Goal: Task Accomplishment & Management: Complete application form

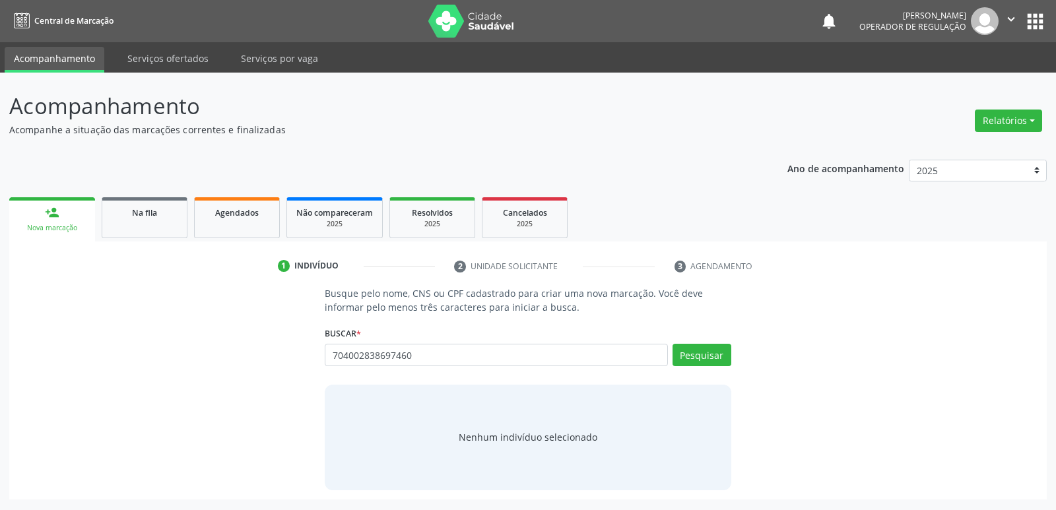
type input "704002838697460"
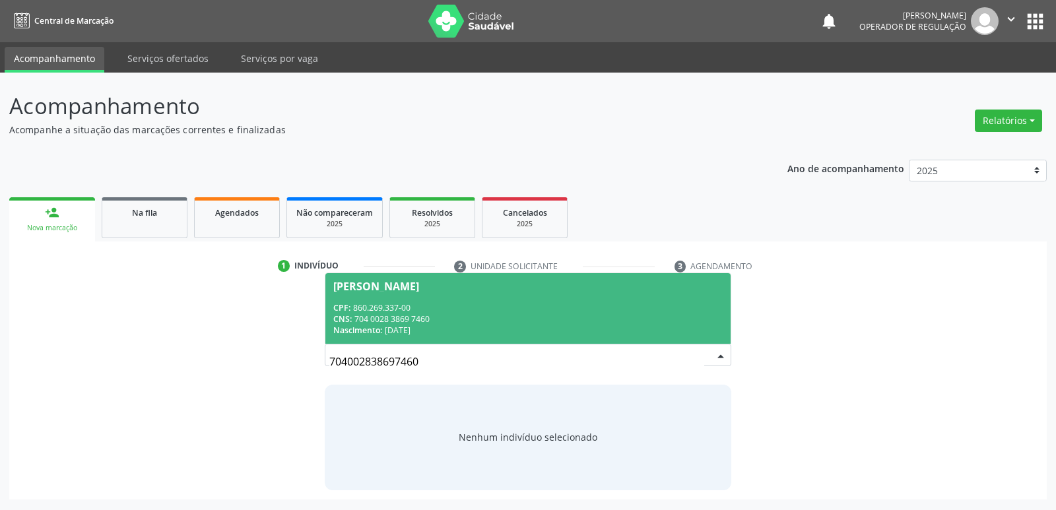
click at [424, 295] on span "[PERSON_NAME] CPF: 860.269.337-00 CNS: 704 0028 3869 7460 Nascimento: 09[DATE]" at bounding box center [527, 308] width 404 height 71
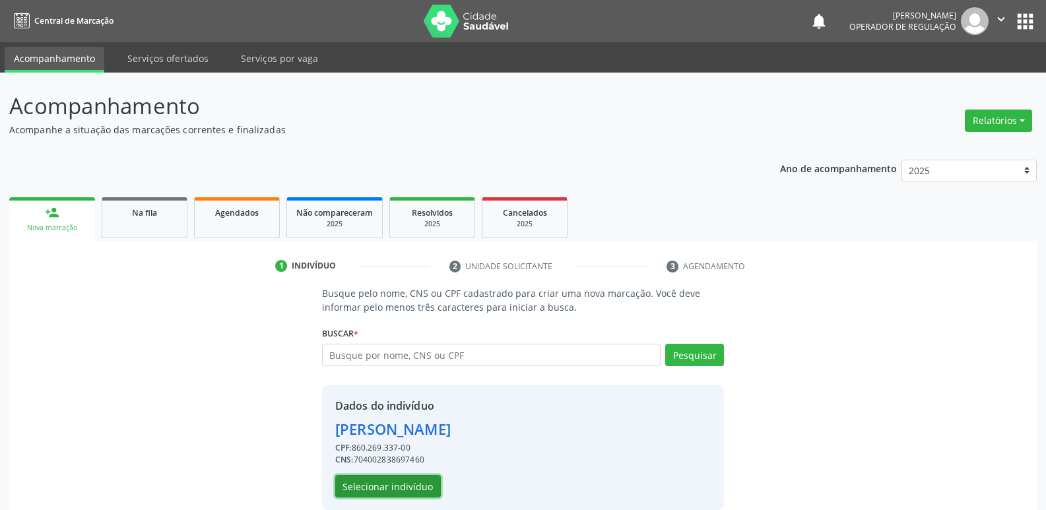
click at [390, 475] on button "Selecionar indivíduo" at bounding box center [388, 486] width 106 height 22
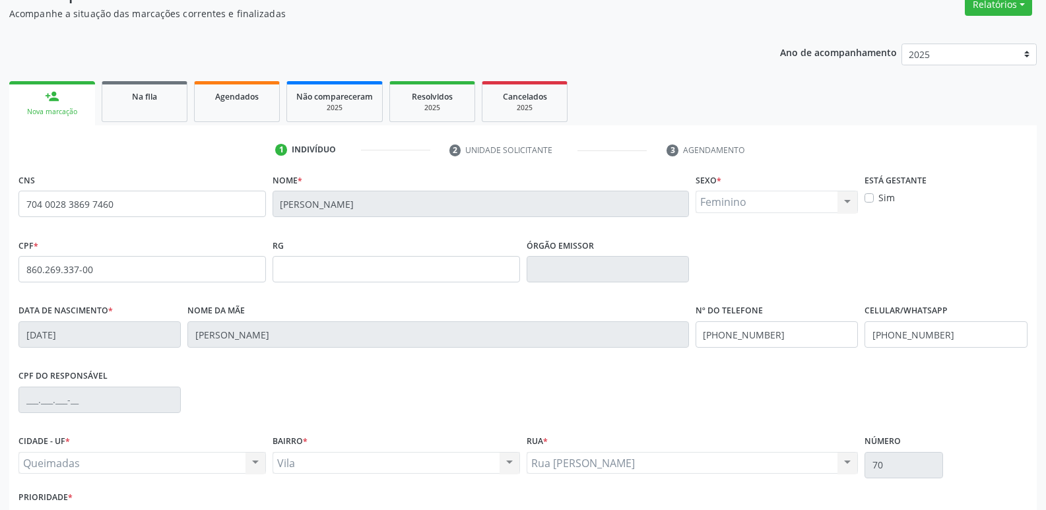
scroll to position [205, 0]
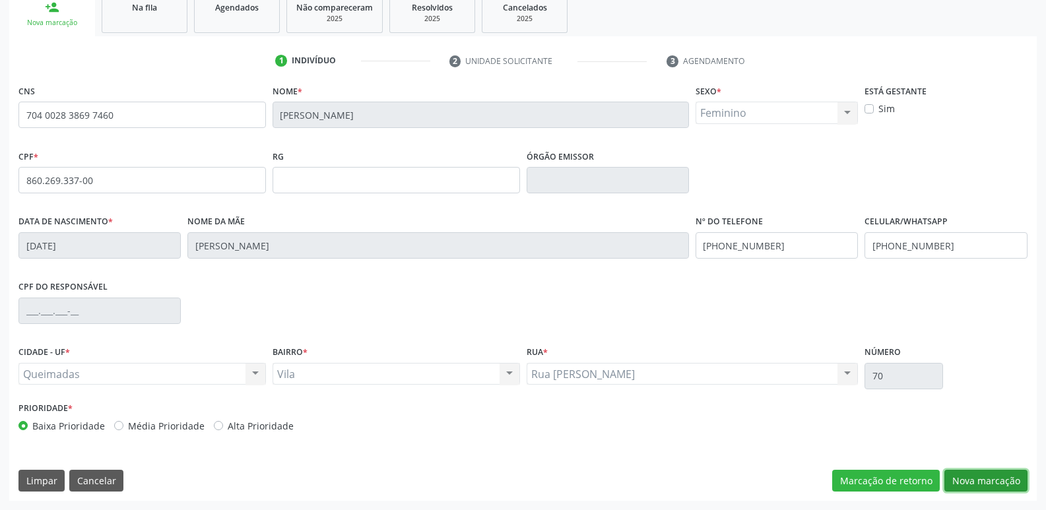
drag, startPoint x: 976, startPoint y: 472, endPoint x: 961, endPoint y: 473, distance: 15.2
click at [974, 474] on button "Nova marcação" at bounding box center [985, 481] width 83 height 22
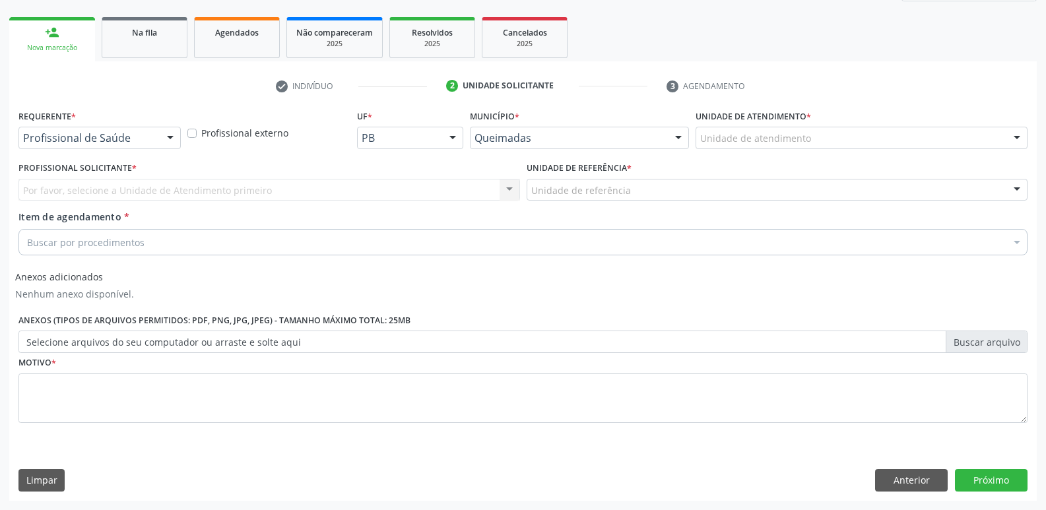
scroll to position [180, 0]
drag, startPoint x: 40, startPoint y: 137, endPoint x: 37, endPoint y: 148, distance: 12.2
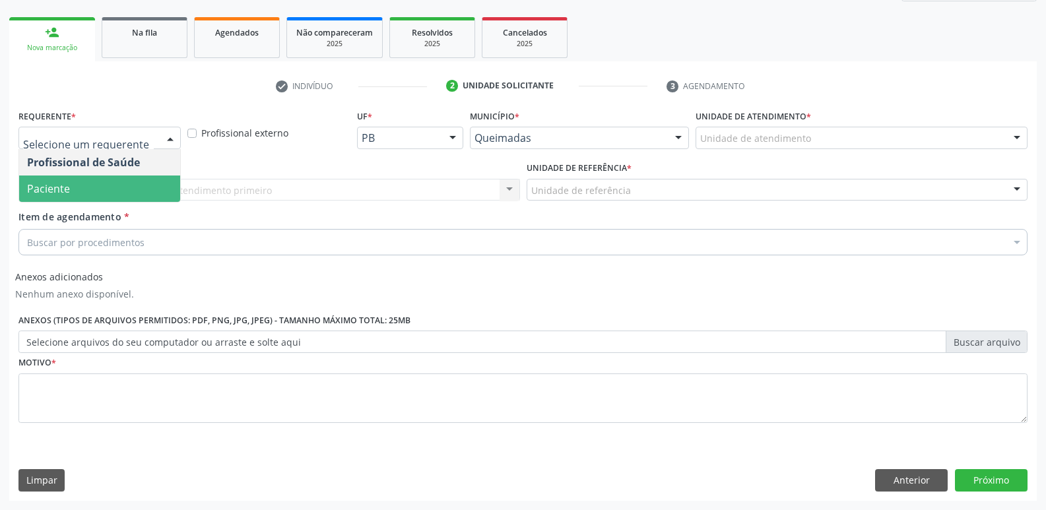
click at [51, 189] on span "Paciente" at bounding box center [48, 188] width 43 height 15
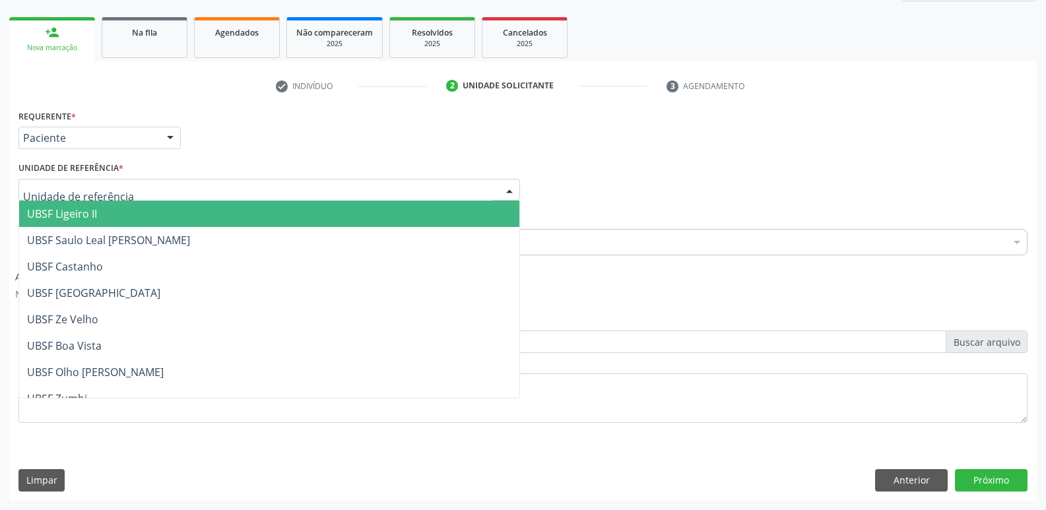
type input "v"
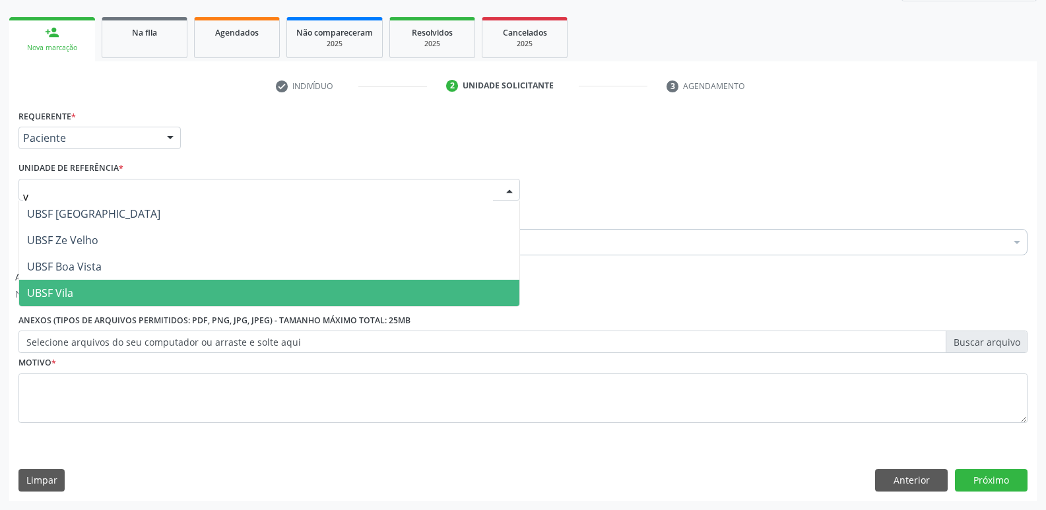
click at [70, 289] on span "UBSF Vila" at bounding box center [50, 293] width 46 height 15
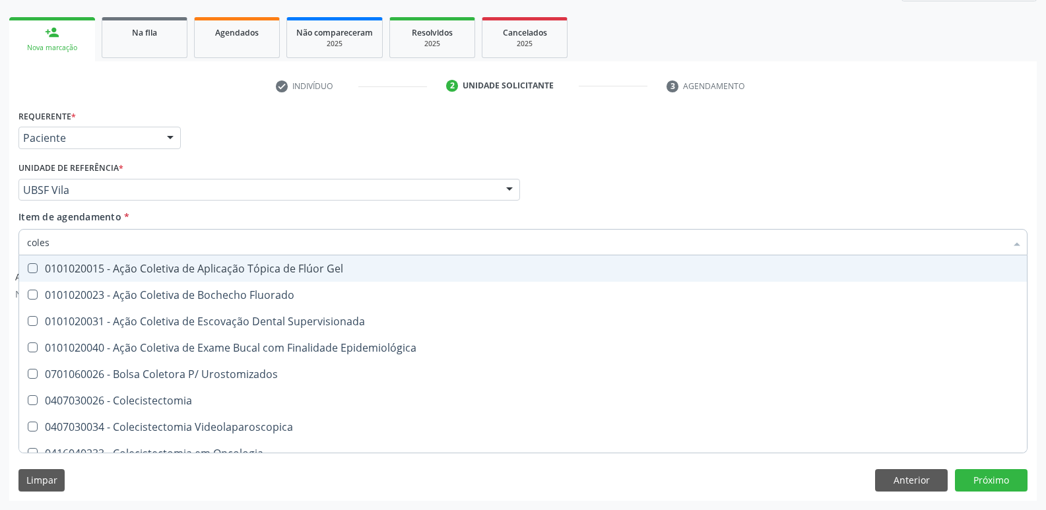
type input "colest"
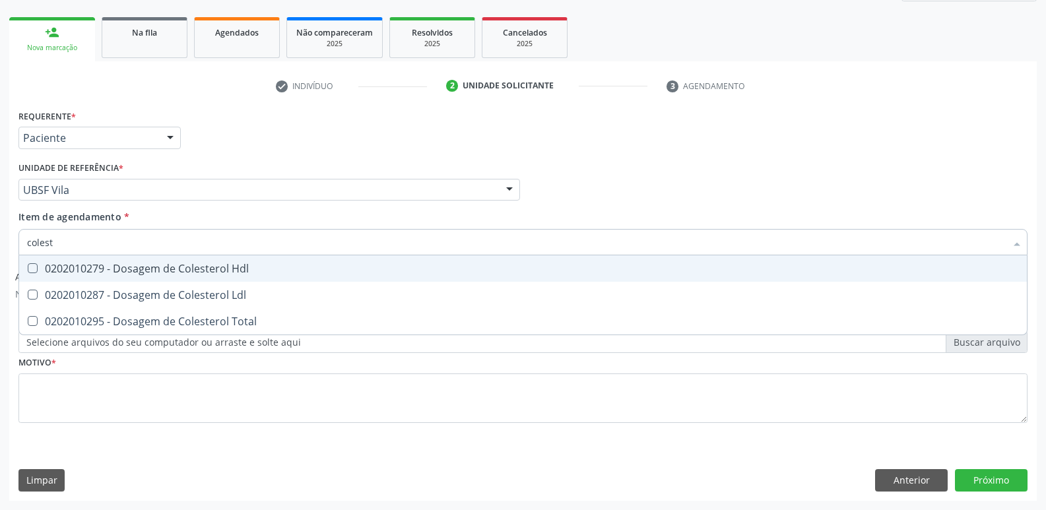
click at [185, 277] on span "0202010279 - Dosagem de Colesterol Hdl" at bounding box center [522, 268] width 1007 height 26
checkbox Hdl "true"
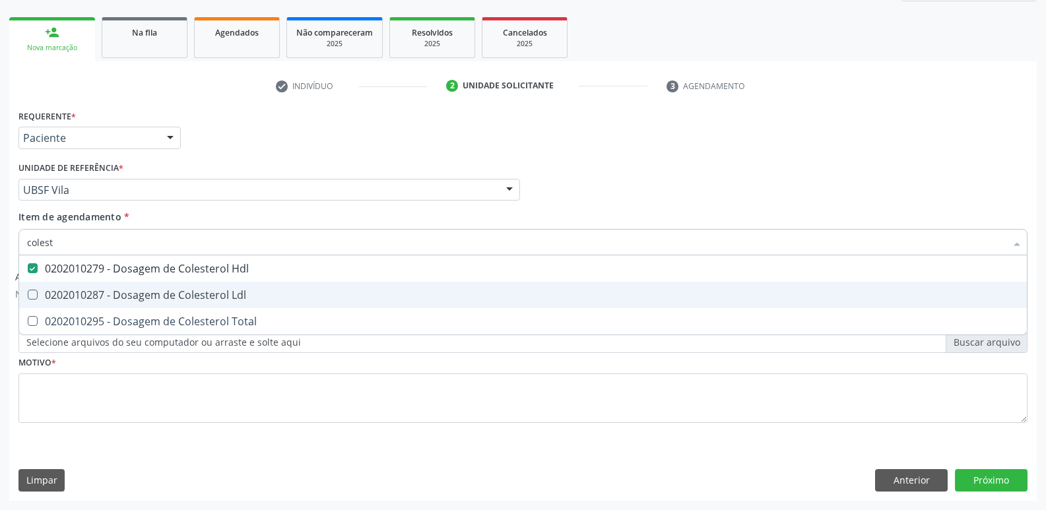
click at [190, 291] on div "0202010287 - Dosagem de Colesterol Ldl" at bounding box center [523, 295] width 992 height 11
checkbox Ldl "true"
type input "cole"
checkbox Hdl "false"
checkbox Ldl "false"
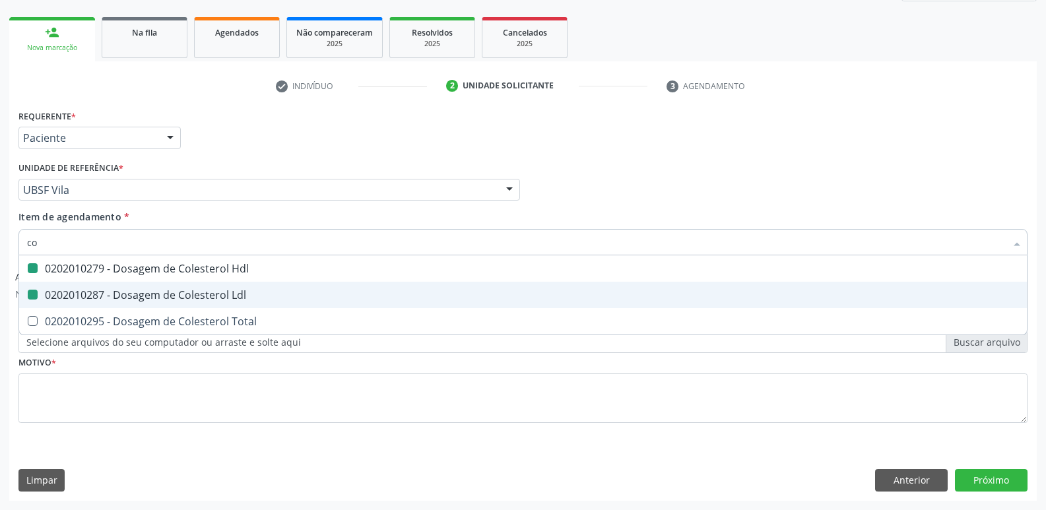
type input "c"
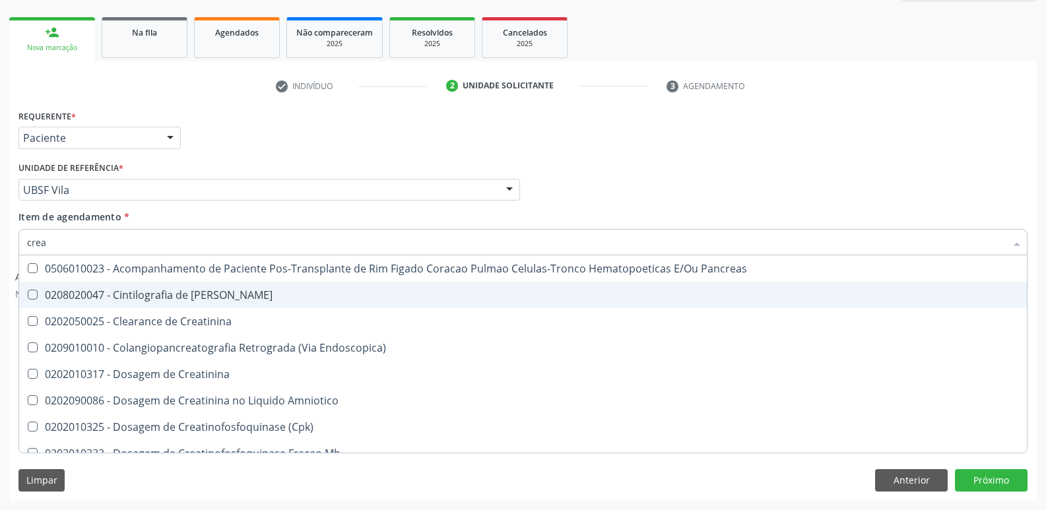
type input "creat"
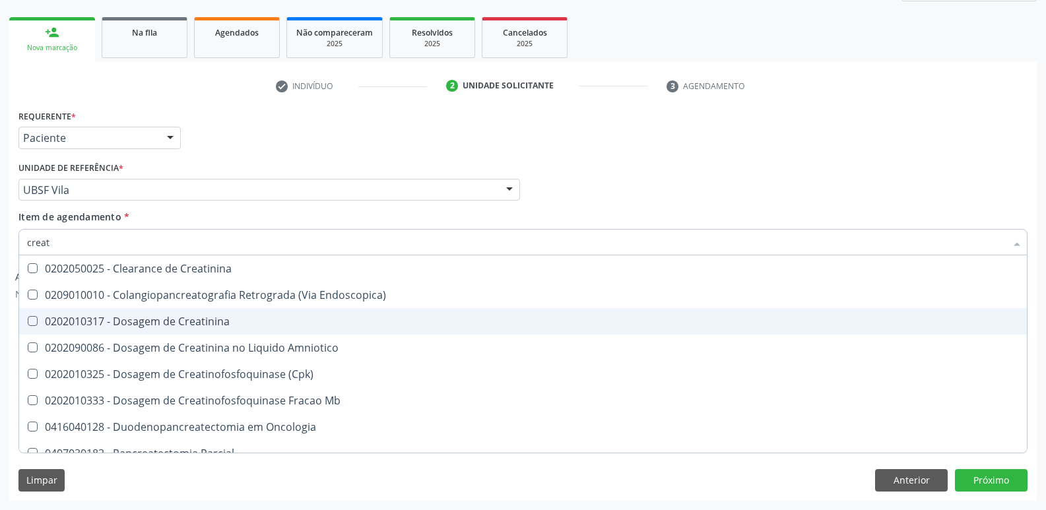
click at [143, 312] on span "0202010317 - Dosagem de Creatinina" at bounding box center [522, 321] width 1007 height 26
checkbox Creatinina "true"
type input "crea"
checkbox Creatinina "false"
checkbox \(Cpk\) "true"
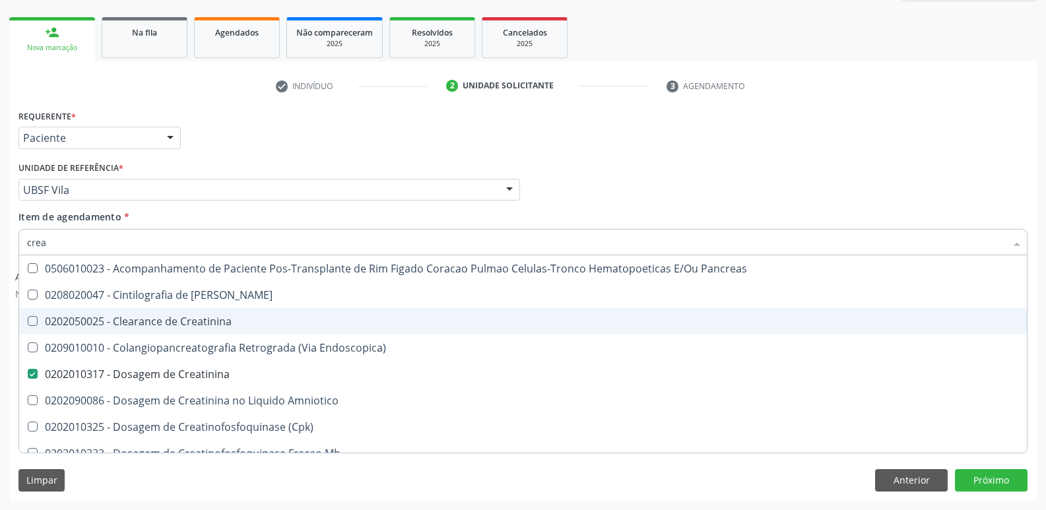
type input "cre"
checkbox Creatinina "false"
checkbox Oncologia "true"
type input "c"
checkbox Oncologia "false"
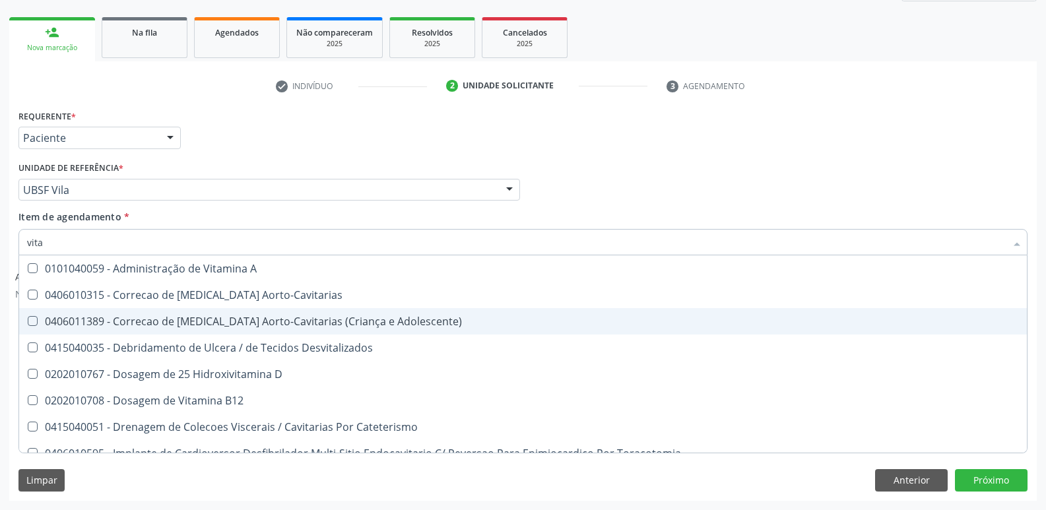
type input "vitam"
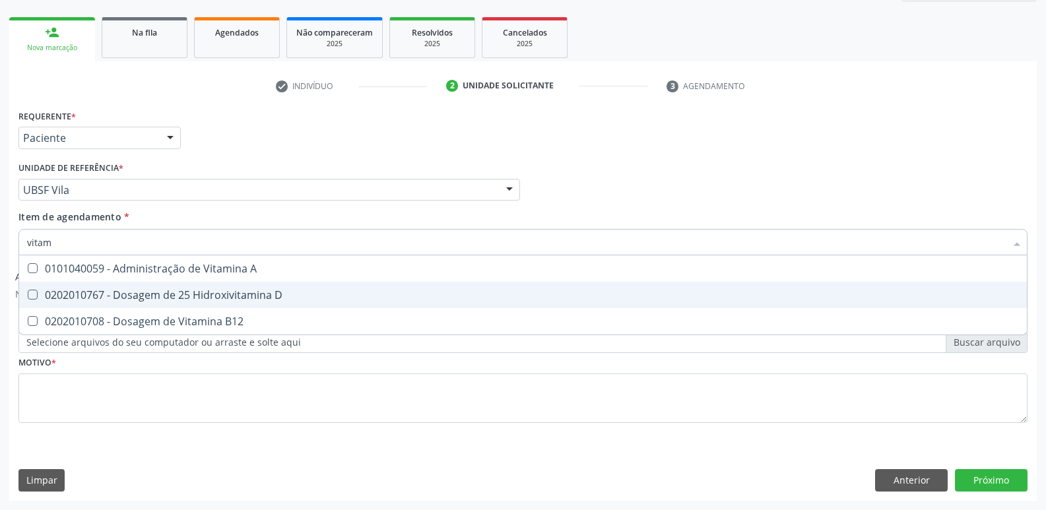
click at [175, 292] on div "0202010767 - Dosagem de 25 Hidroxivitamina D" at bounding box center [523, 295] width 992 height 11
checkbox D "true"
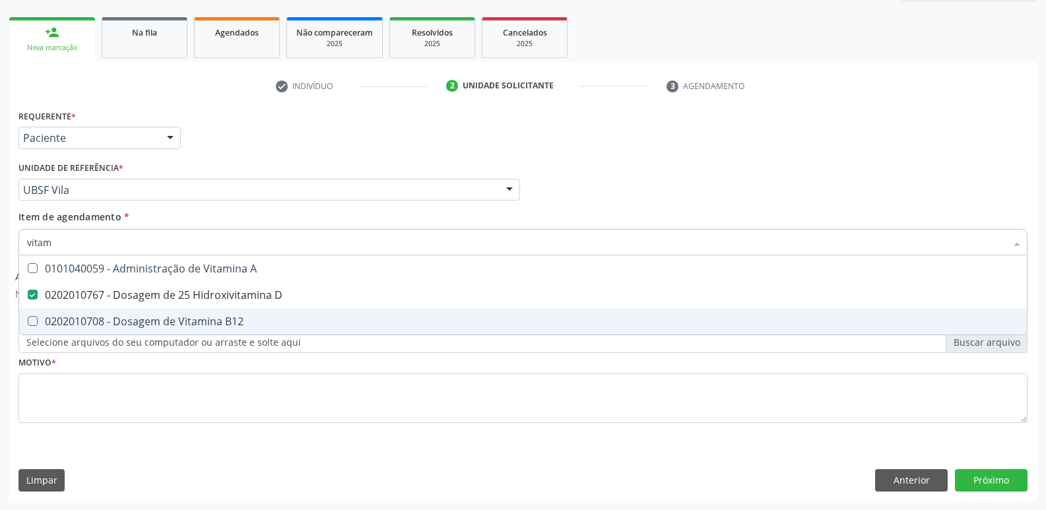
click at [199, 322] on div "0202010708 - Dosagem de Vitamina B12" at bounding box center [523, 321] width 992 height 11
checkbox B12 "true"
type input "vita"
checkbox D "false"
checkbox B12 "false"
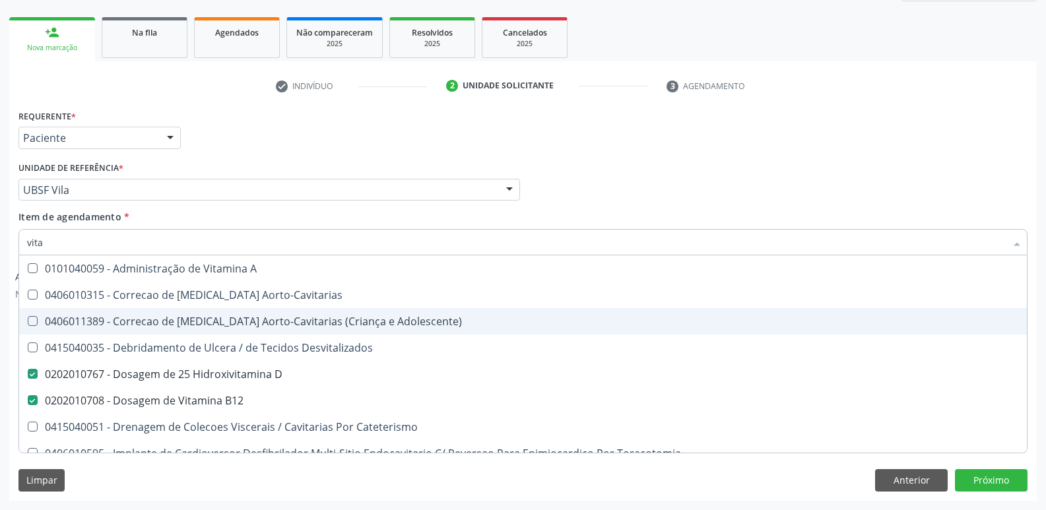
type input "vit"
checkbox D "false"
checkbox Cateterismo "true"
type input "v"
checkbox B12 "false"
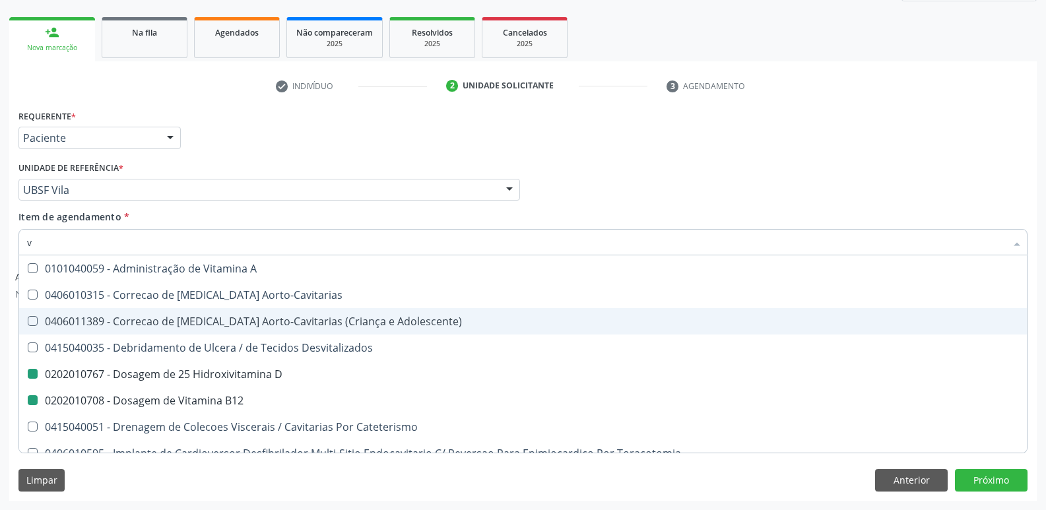
checkbox Cateterismo "false"
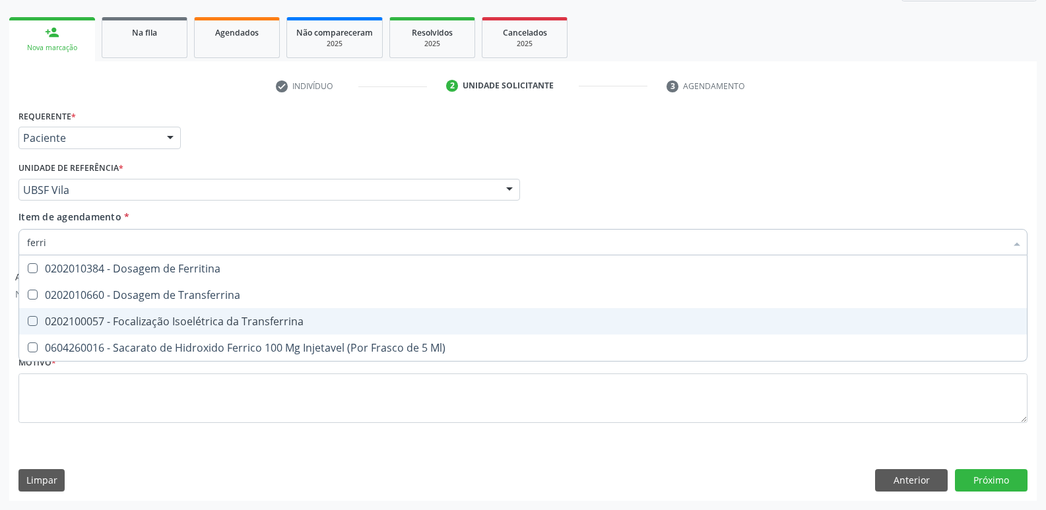
type input "ferrit"
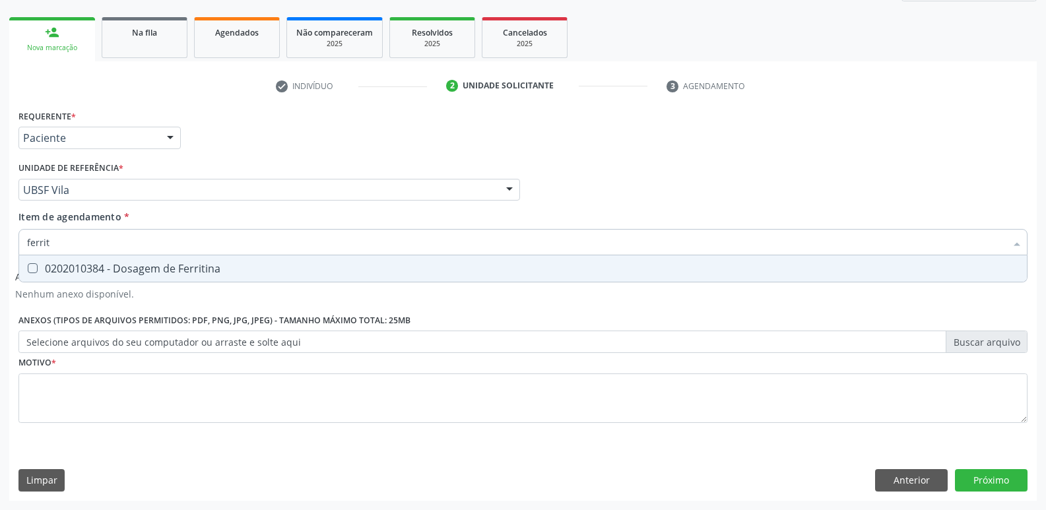
click at [204, 265] on div "0202010384 - Dosagem de Ferritina" at bounding box center [523, 268] width 992 height 11
checkbox Ferritina "true"
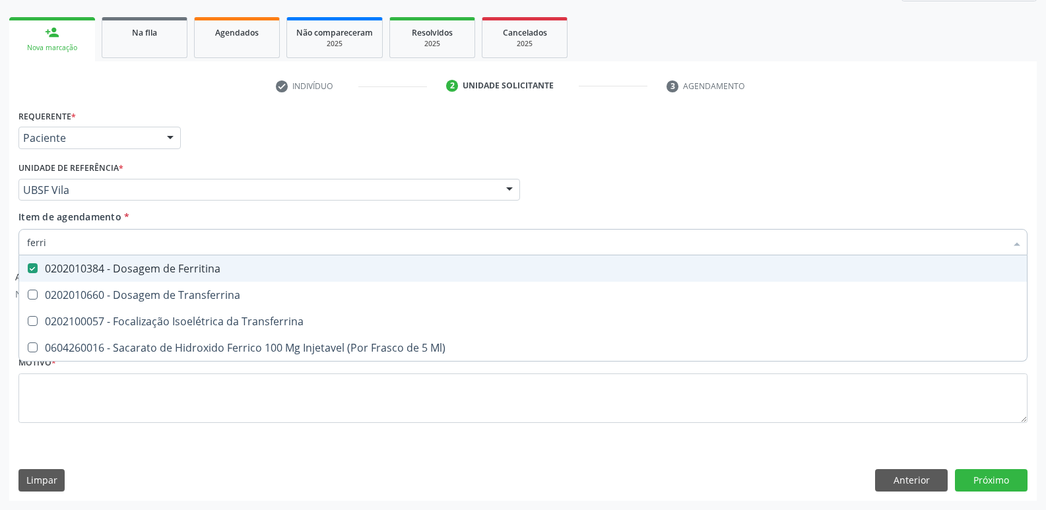
type input "ferr"
checkbox Ferritina "false"
checkbox Transferrina "true"
type input "f"
checkbox Transferrina "false"
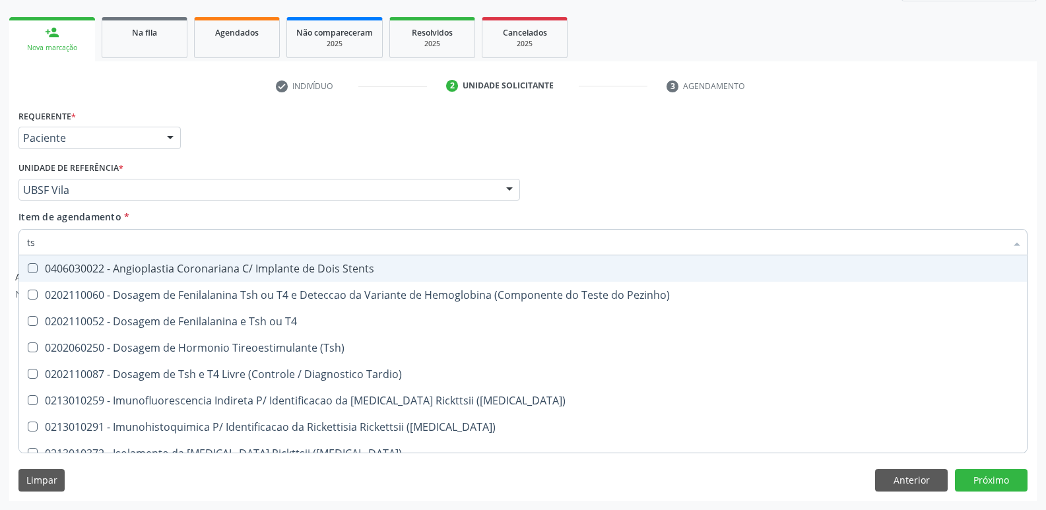
type input "tsh"
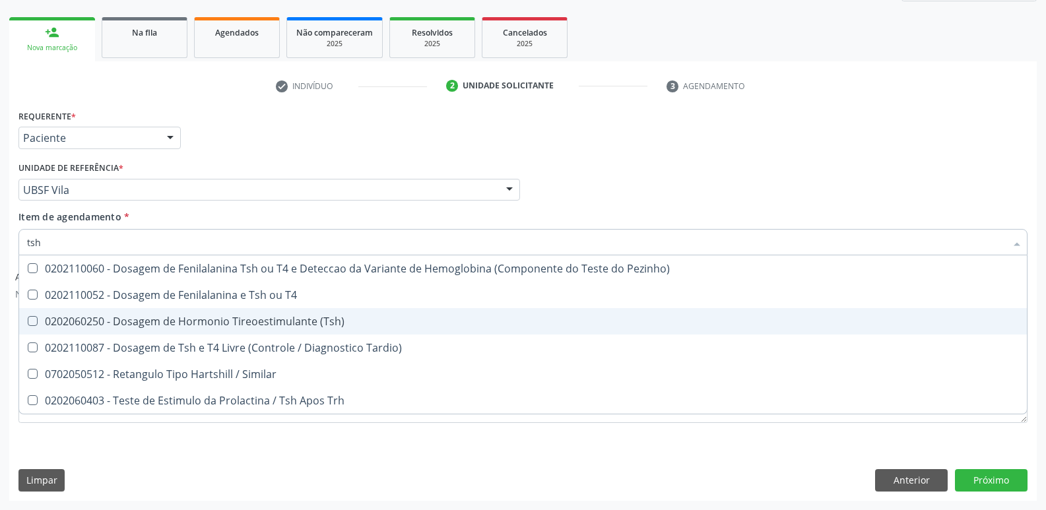
click at [185, 330] on span "0202060250 - Dosagem de Hormonio Tireoestimulante (Tsh)" at bounding box center [522, 321] width 1007 height 26
checkbox \(Tsh\) "true"
type input "ts"
checkbox \(Tsh\) "false"
checkbox Tardio\) "true"
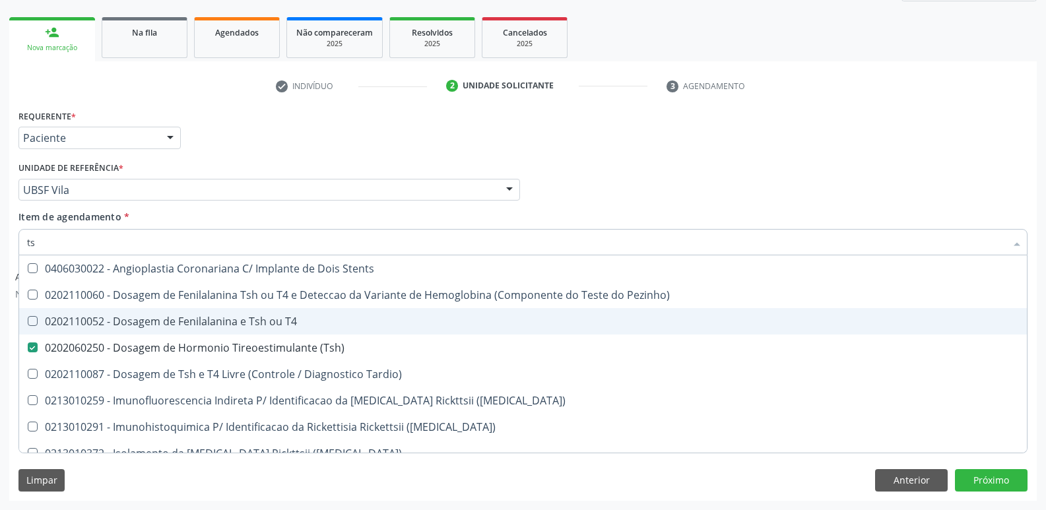
type input "t"
checkbox \(Tsh\) "false"
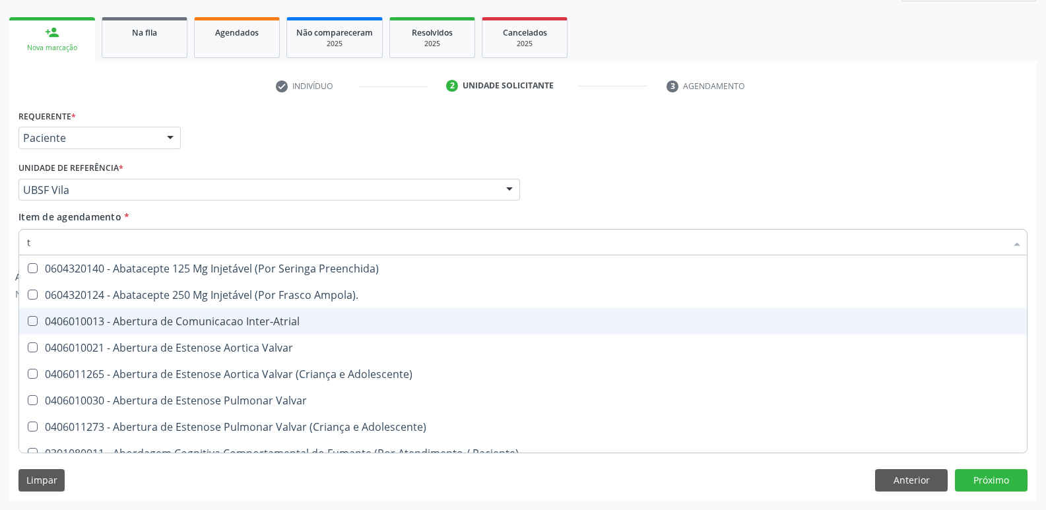
type input "t4"
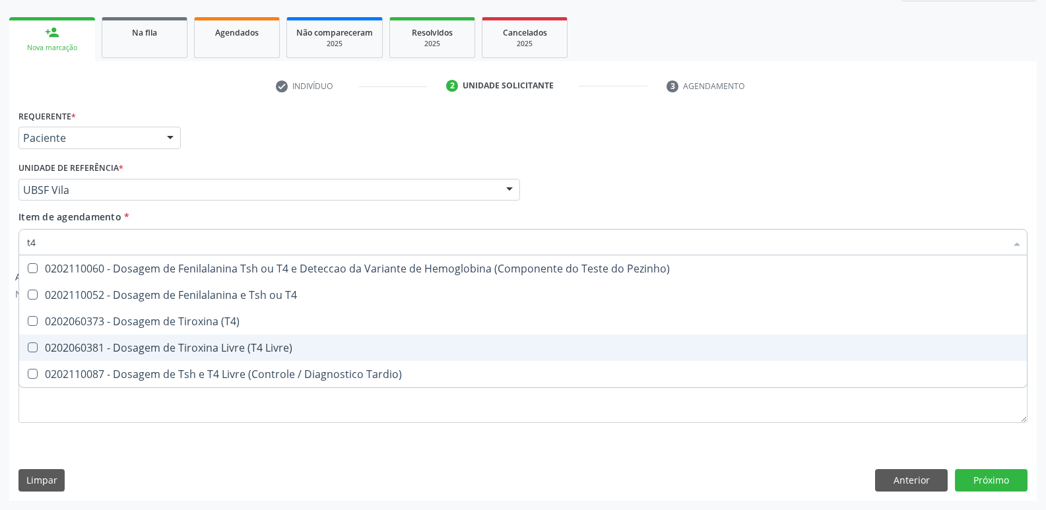
click at [188, 347] on div "0202060381 - Dosagem de Tiroxina Livre (T4 Livre)" at bounding box center [523, 347] width 992 height 11
checkbox Livre\) "true"
type input "t"
checkbox Livre\) "false"
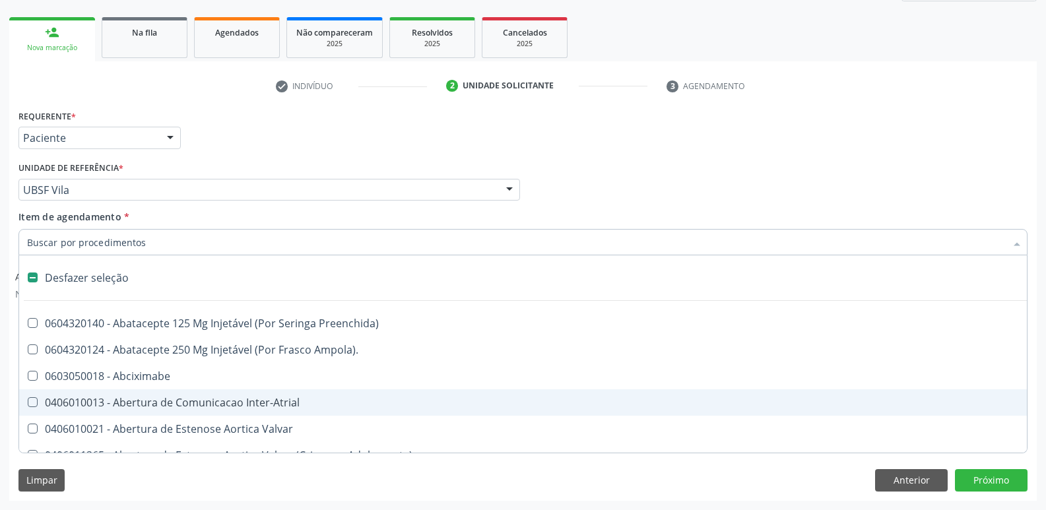
type input "u"
checkbox Coledocoplastia "true"
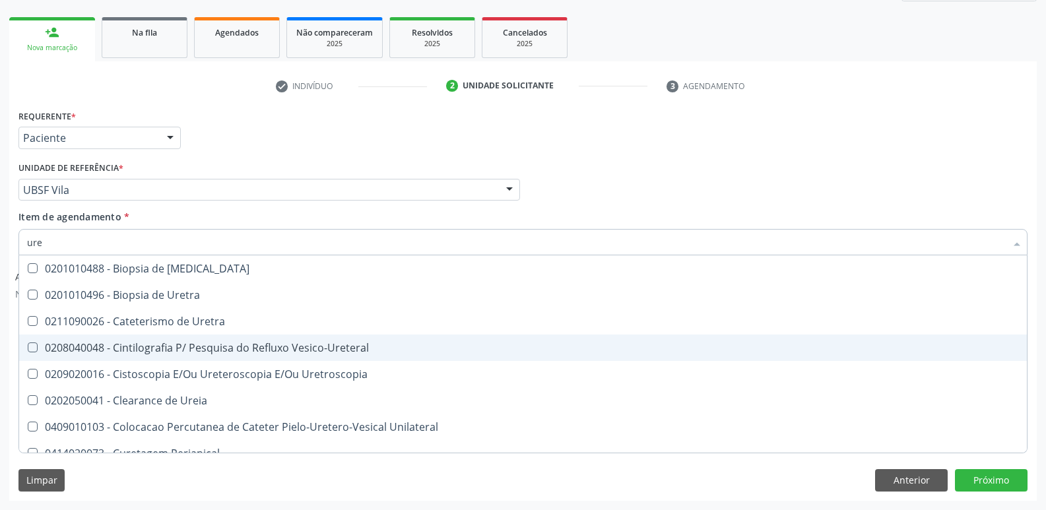
type input "urei"
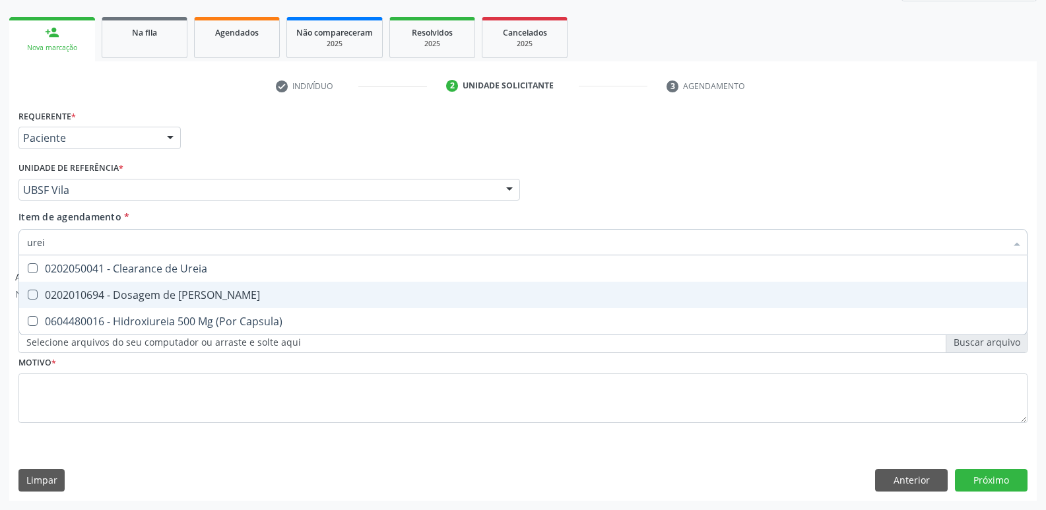
click at [138, 300] on div "0202010694 - Dosagem de [PERSON_NAME]" at bounding box center [523, 295] width 992 height 11
checkbox Ureia "true"
type input "ure"
checkbox Ureia "false"
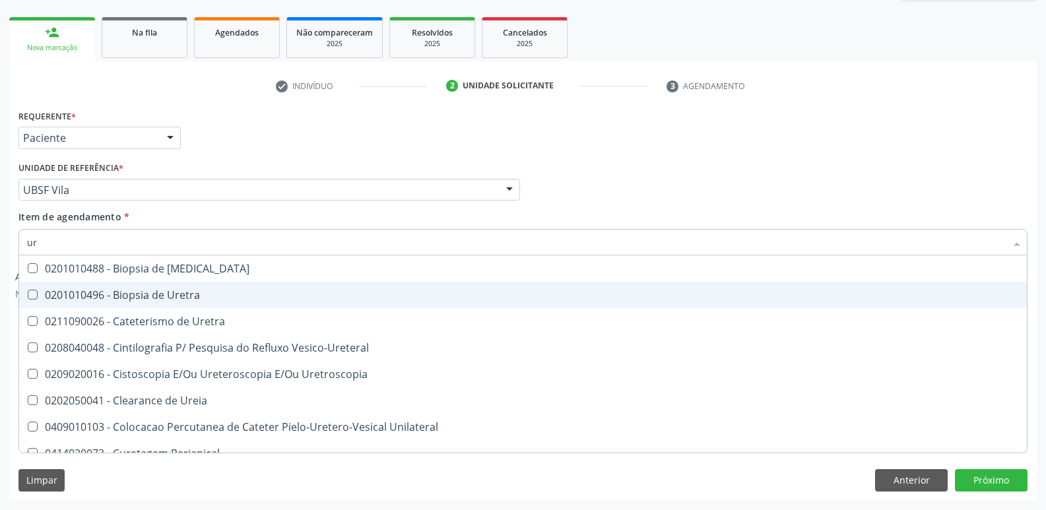
type input "u"
checkbox Ureia "false"
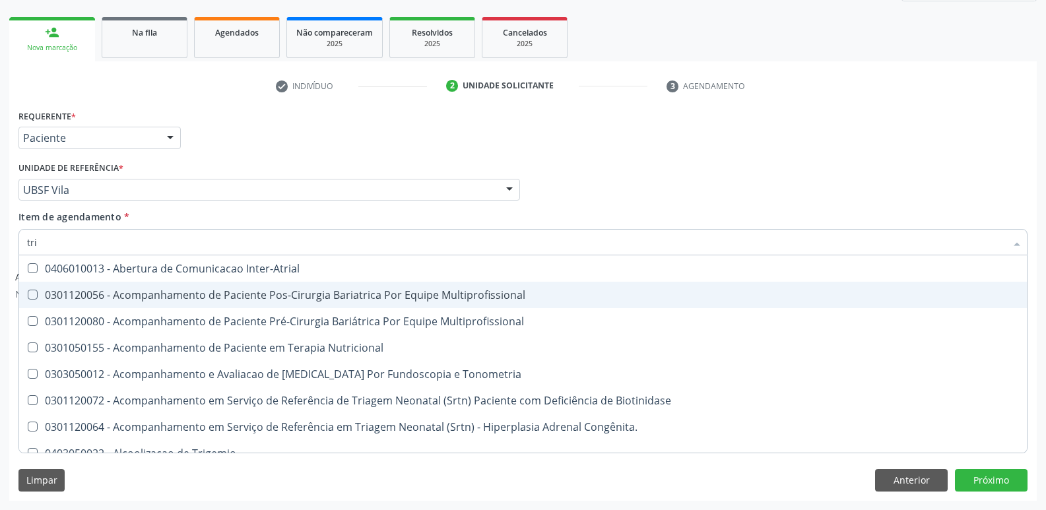
type input "trig"
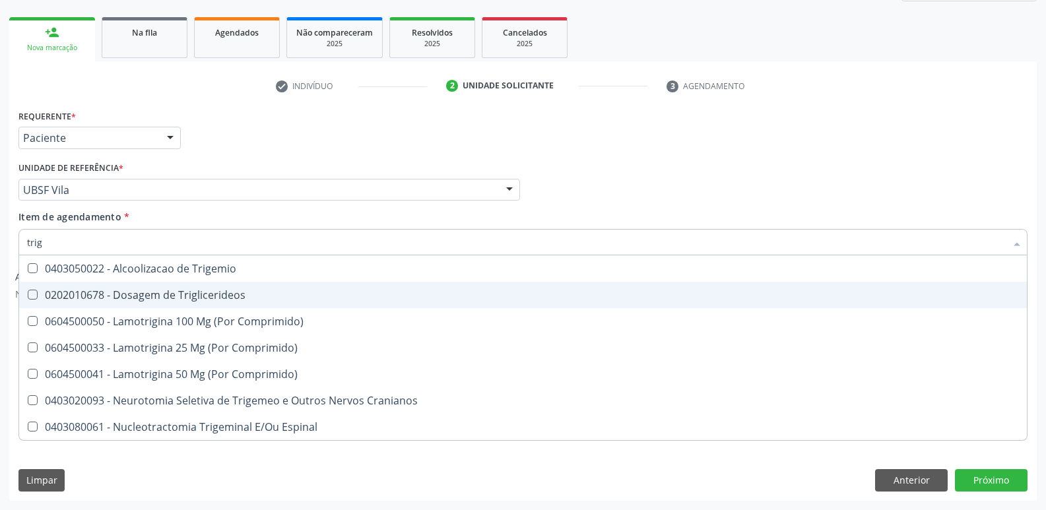
click at [131, 290] on div "0202010678 - Dosagem de Triglicerideos" at bounding box center [523, 295] width 992 height 11
checkbox Triglicerideos "true"
type input "tri"
checkbox Triglicerideos "false"
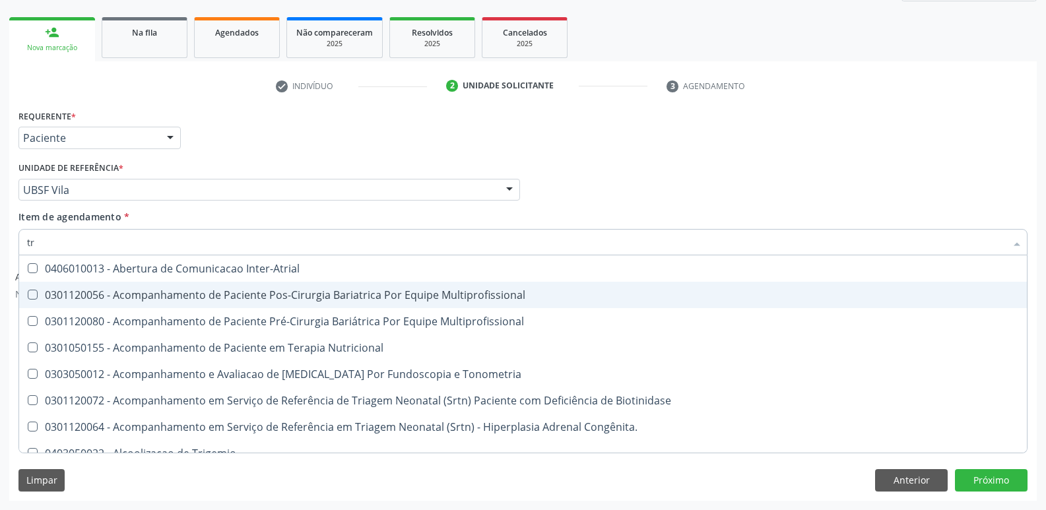
type input "t"
checkbox Triglicerideos "false"
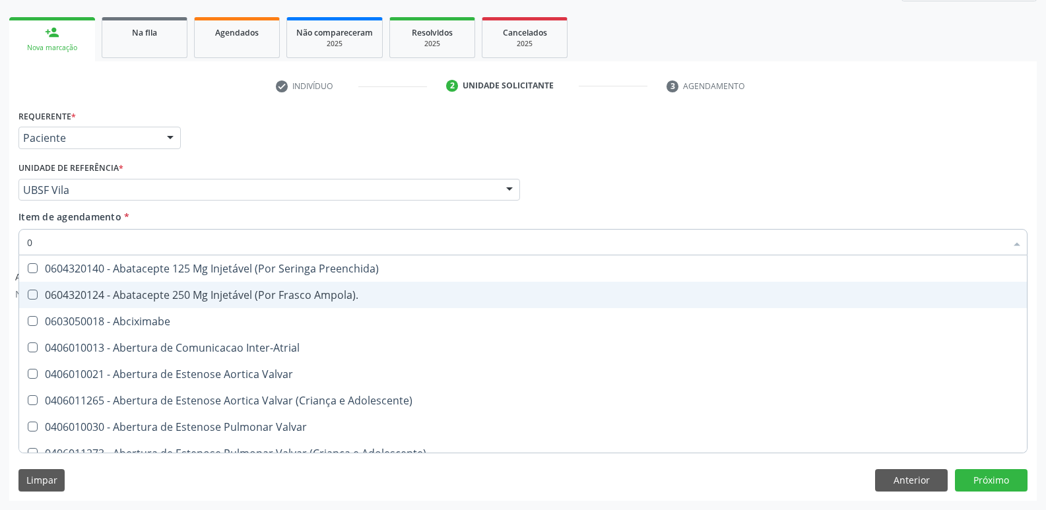
type input "02"
checkbox \(Frasco\) "true"
checkbox Pancreas "true"
checkbox Paratireoides "true"
checkbox 67 "true"
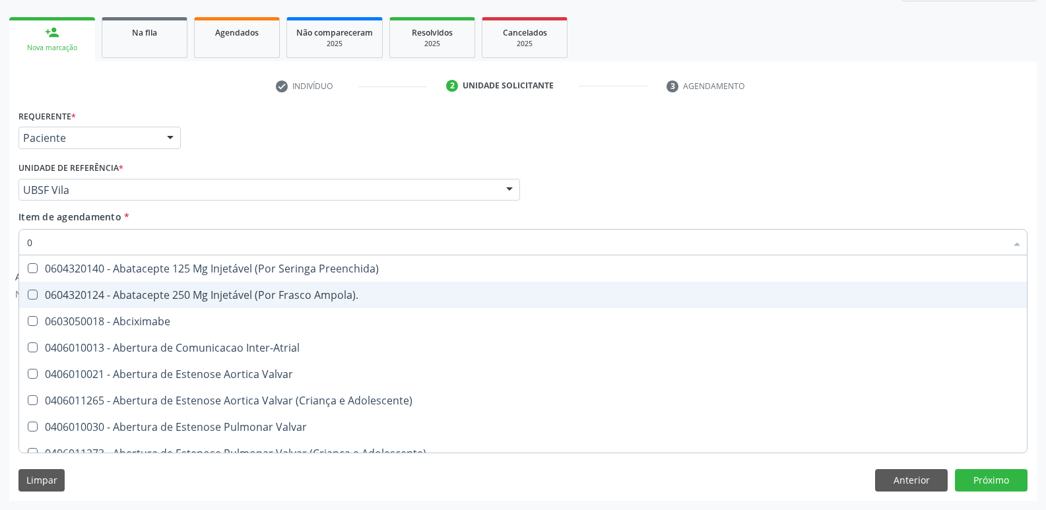
checkbox Simples "true"
checkbox Per-Operatoria "true"
checkbox Posterior "true"
checkbox Anterior "true"
checkbox Revisao "true"
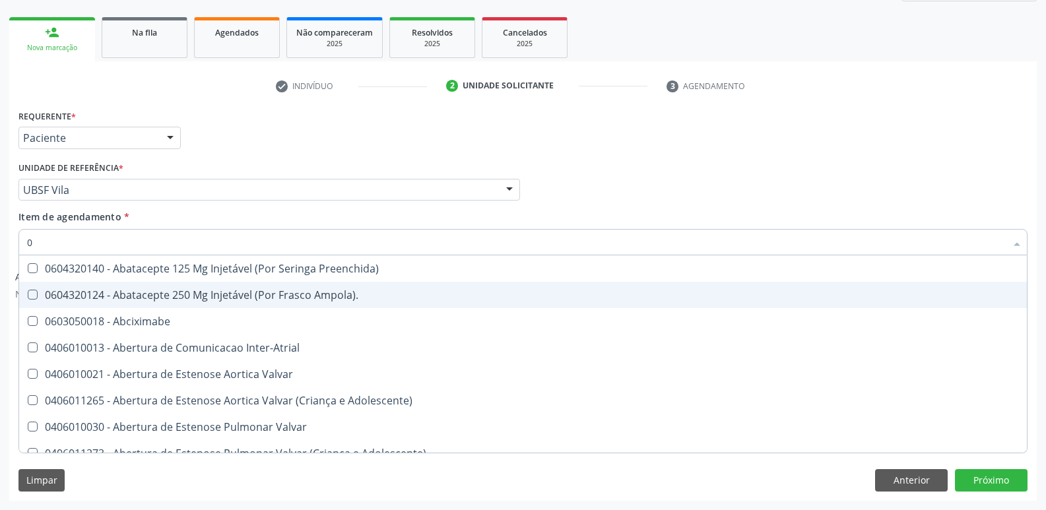
checkbox Revisao "true"
type input "020"
checkbox Cerebral "true"
checkbox \(Pos-Pasteurização\) "true"
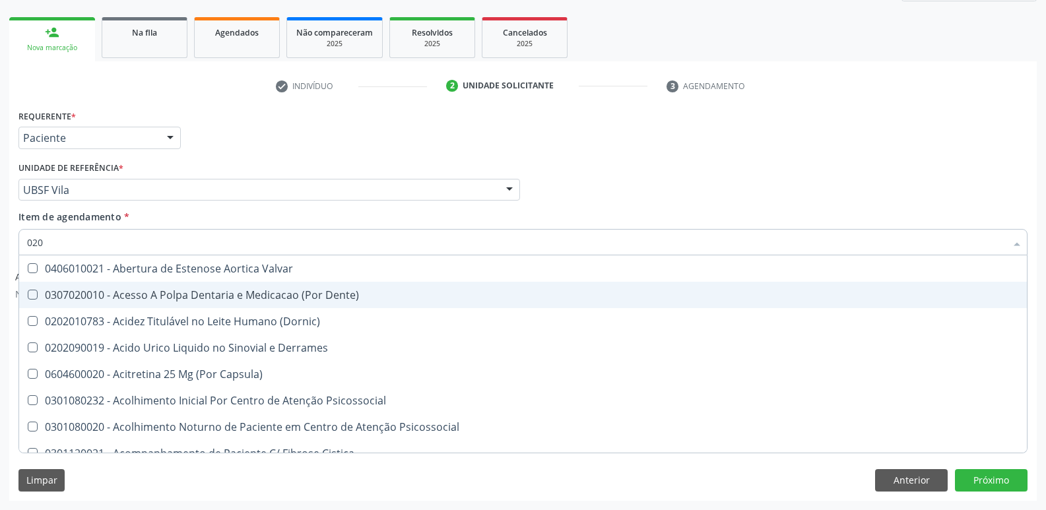
checkbox Debridamento "true"
checkbox Dacriocistografia "true"
checkbox \(Ch50\) "true"
checkbox \(Vhs\) "true"
checkbox Totais "true"
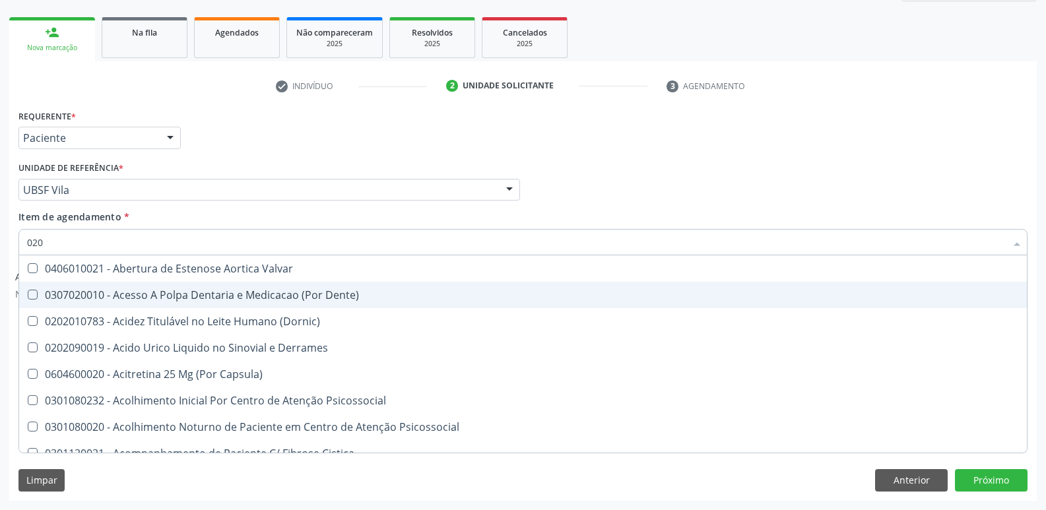
checkbox D "false"
checkbox Acetona "true"
checkbox Metil-Hipurico "true"
checkbox Urico "true"
checkbox Hdl "false"
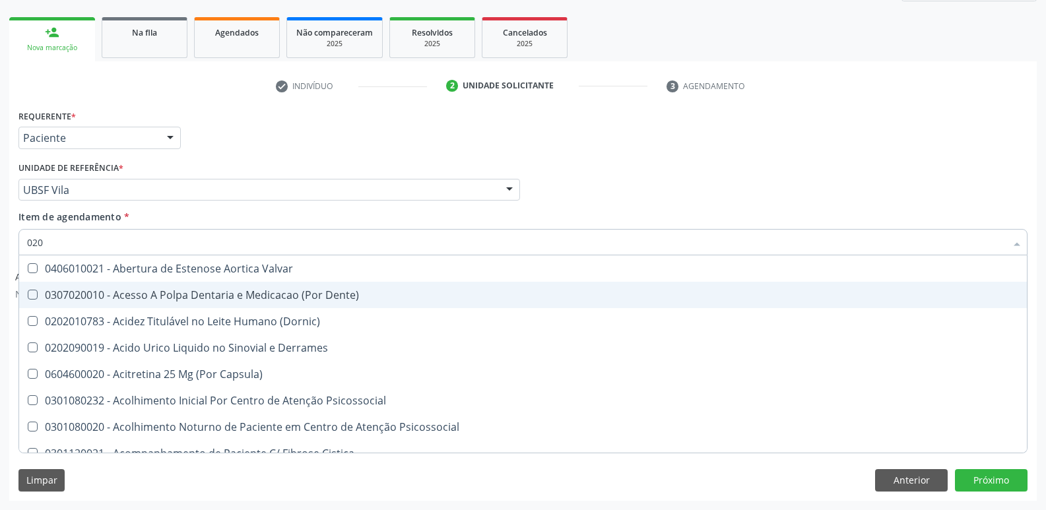
checkbox Ldl "false"
checkbox Creatinina "false"
checkbox Ferritina "false"
checkbox \(Tsh\) "false"
checkbox Livre\) "false"
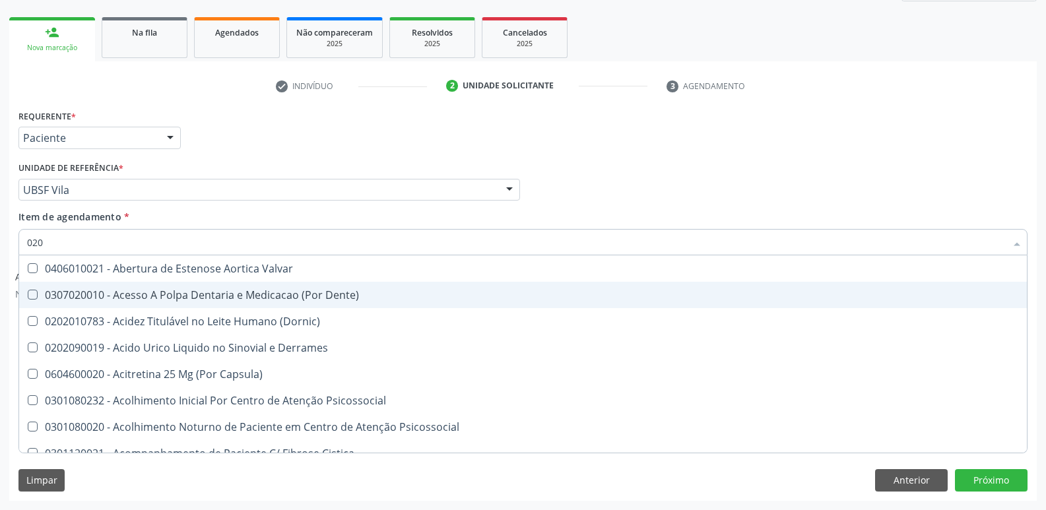
checkbox Triglicerideos "false"
checkbox Ureia "false"
checkbox B12 "false"
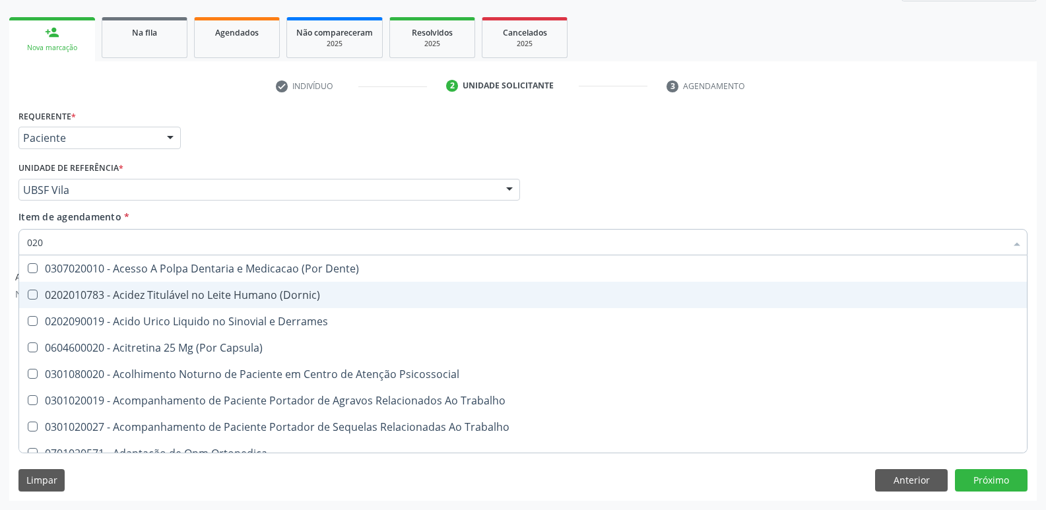
type input "0202"
checkbox Esqueléticas "true"
checkbox Ocular "true"
checkbox Aberto\) "true"
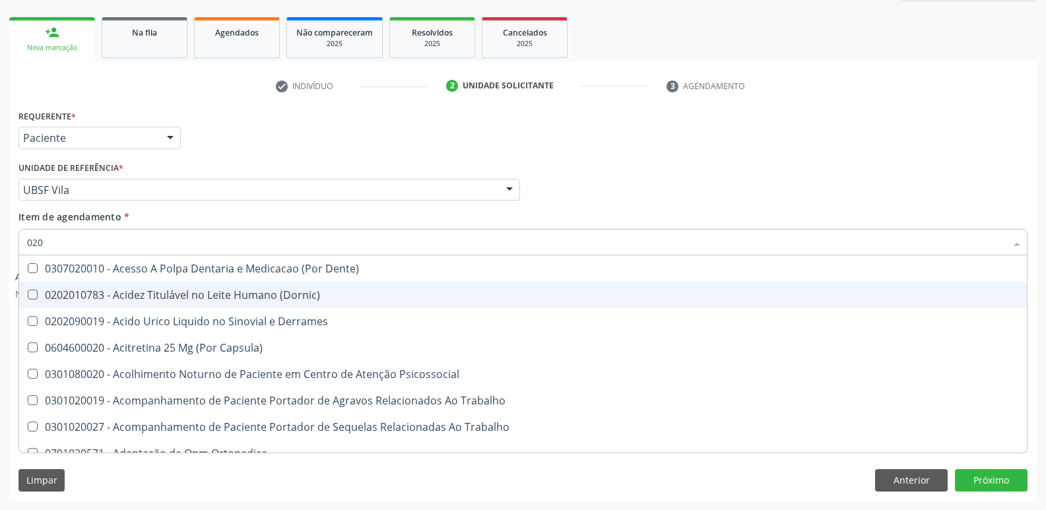
checkbox Farmacêuticos "true"
checkbox Reservatorio "true"
checkbox \(Spcto\) "true"
checkbox Projecoes\) "true"
checkbox Captacao "true"
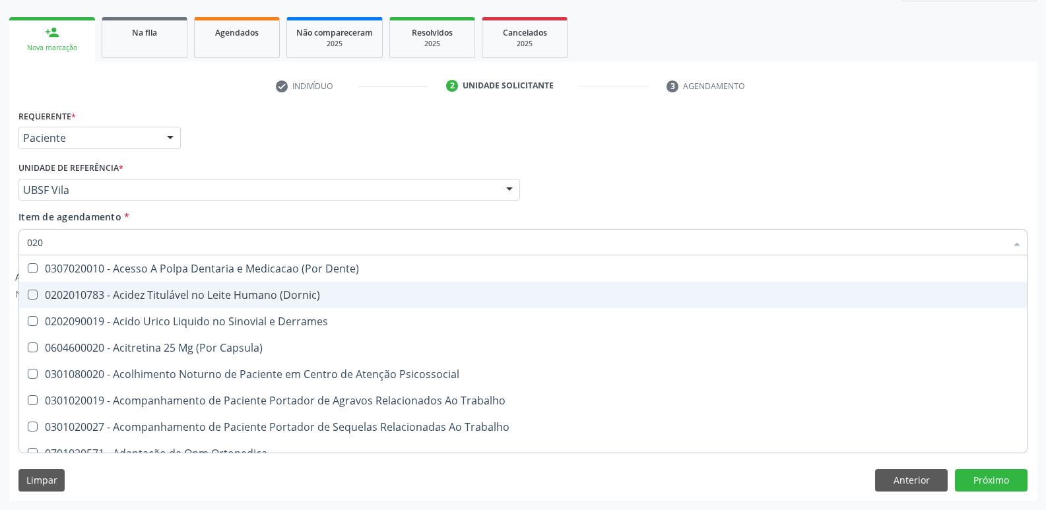
checkbox \(Cantoplastia\) "true"
checkbox D "false"
checkbox Hdl "false"
checkbox Ldl "false"
checkbox Creatinina "false"
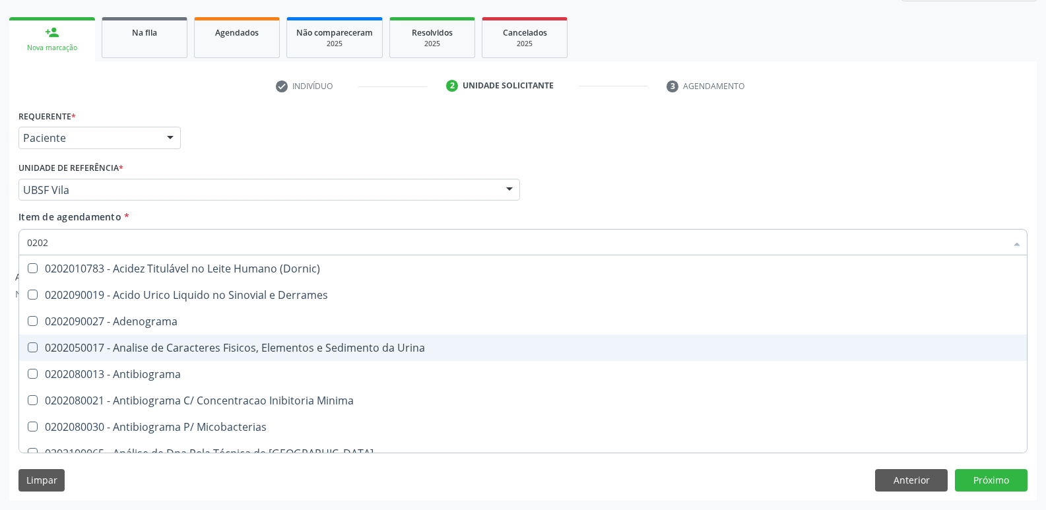
click at [141, 343] on div "0202050017 - Analise de Caracteres Fisicos, Elementos e Sedimento da Urina" at bounding box center [523, 347] width 992 height 11
checkbox Urina "true"
type input "020"
checkbox Urina "false"
checkbox Liquor "true"
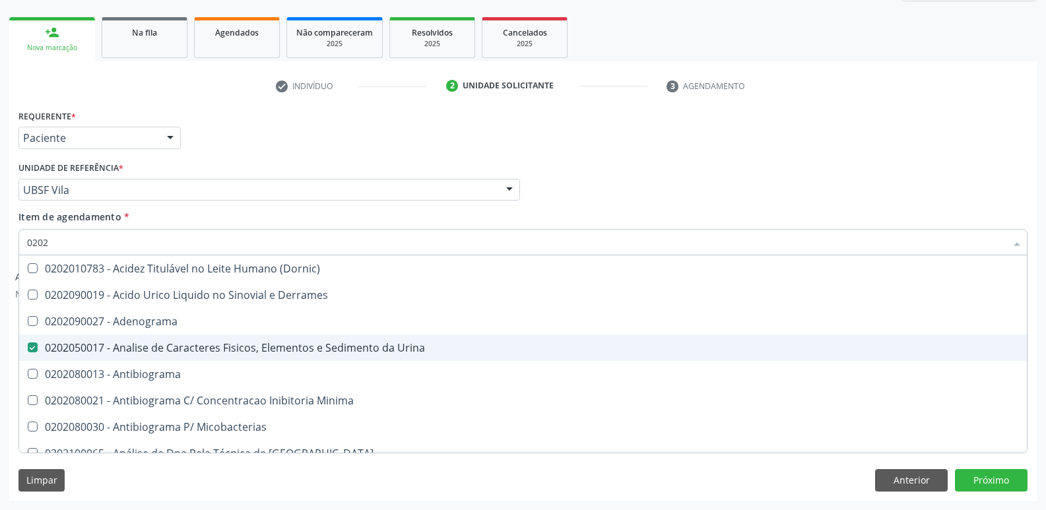
checkbox D "false"
checkbox Hdl "false"
checkbox Ldl "false"
checkbox Creatinina "false"
checkbox Ferritina "false"
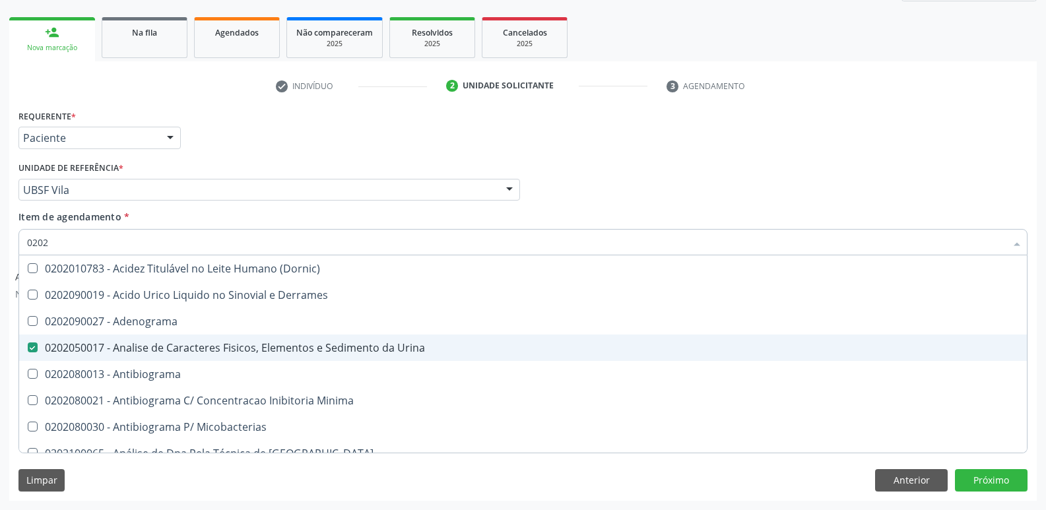
checkbox \(Tsh\) "false"
checkbox Livre\) "false"
checkbox Triglicerideos "false"
checkbox Ureia "false"
checkbox B12 "false"
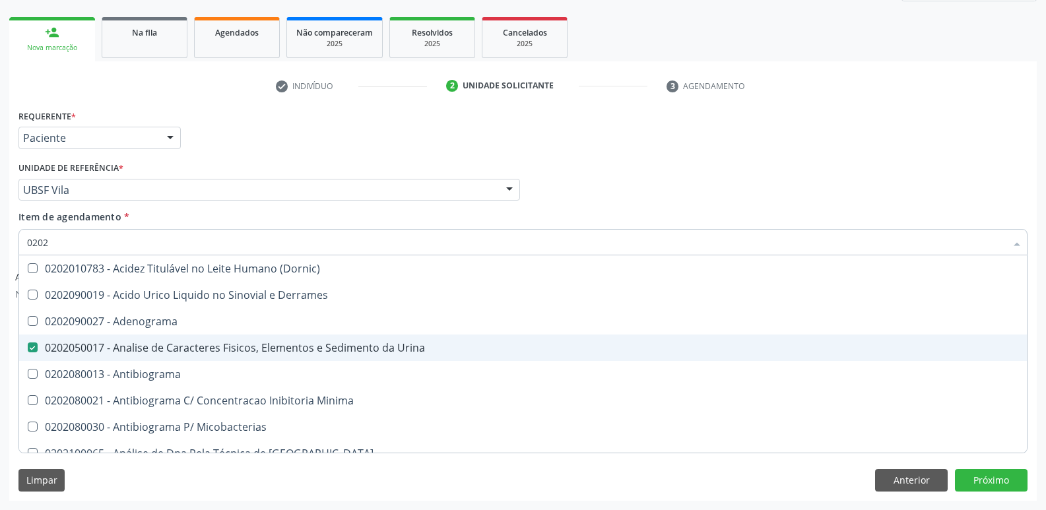
checkbox Tripanossoma "true"
checkbox Bilateral "true"
checkbox Unilateral "true"
checkbox Sifilis "true"
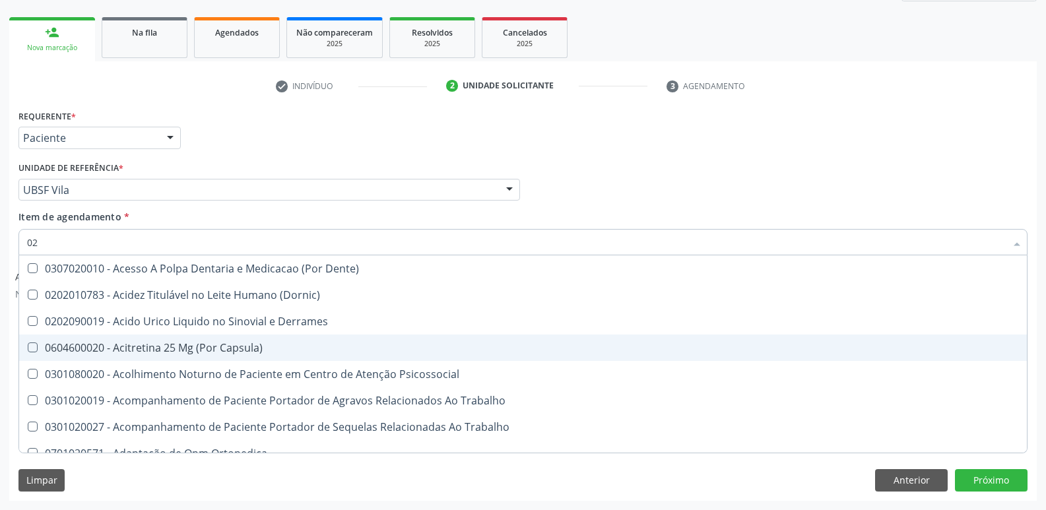
type input "0"
checkbox Urina "false"
checkbox Coagulacao "false"
checkbox Aberto\) "true"
checkbox D "false"
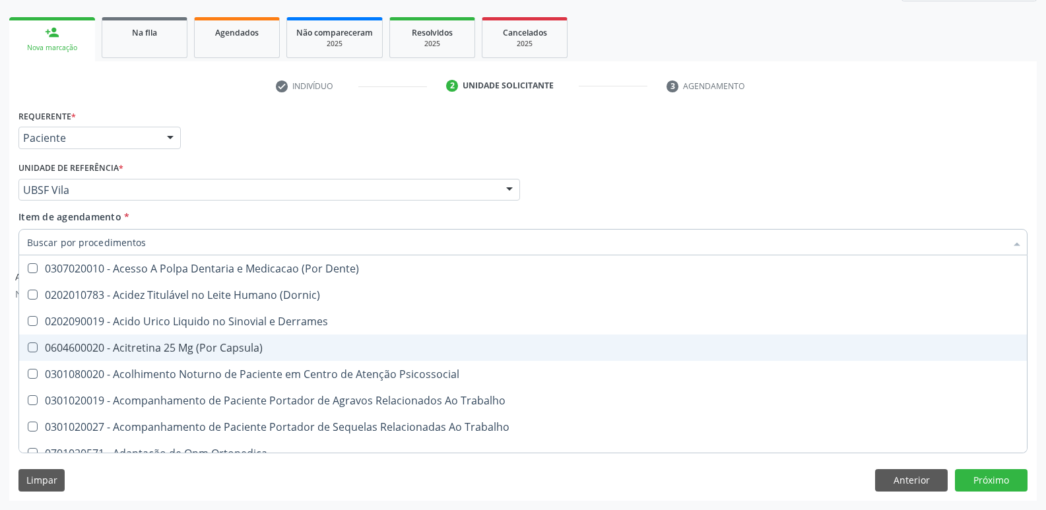
checkbox Hdl "false"
checkbox Ldl "false"
checkbox Creatinina "false"
checkbox Ferritina "false"
checkbox \(Tsh\) "false"
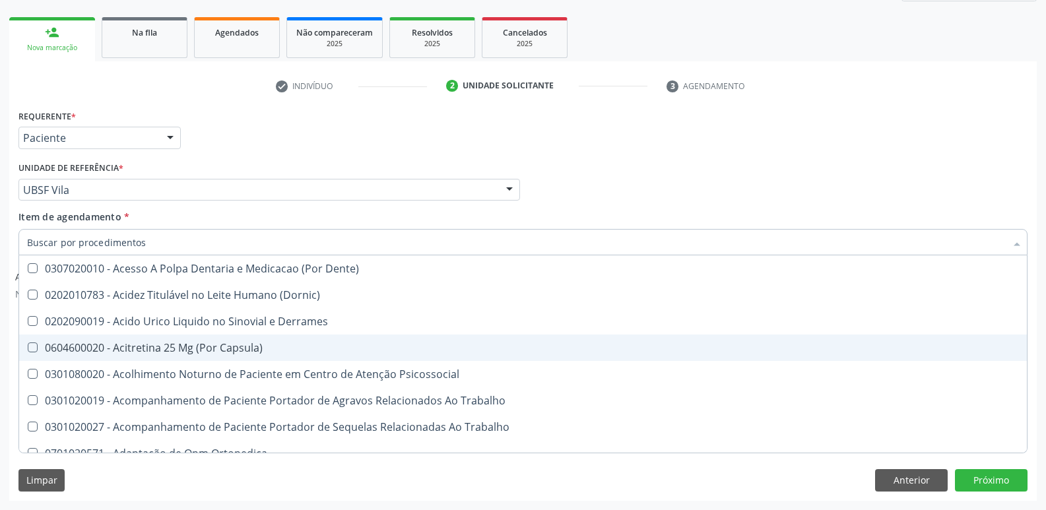
checkbox Livre\) "false"
checkbox \(Tgp\) "false"
checkbox Triglicerideos "false"
checkbox Ureia "false"
checkbox B12 "false"
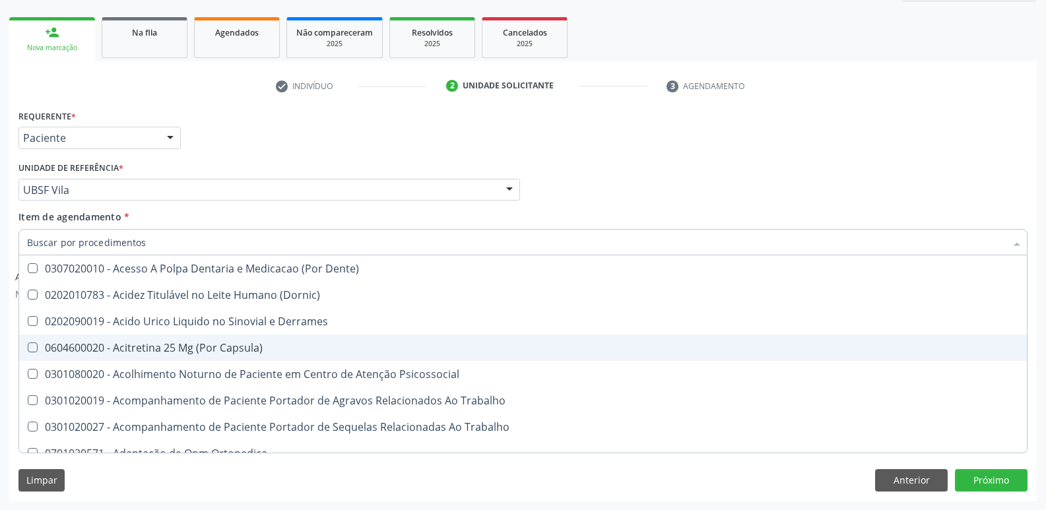
checkbox Segmento\) "false"
checkbox Anvisa "false"
checkbox Organico "false"
checkbox Mama "false"
checkbox Transesternal "false"
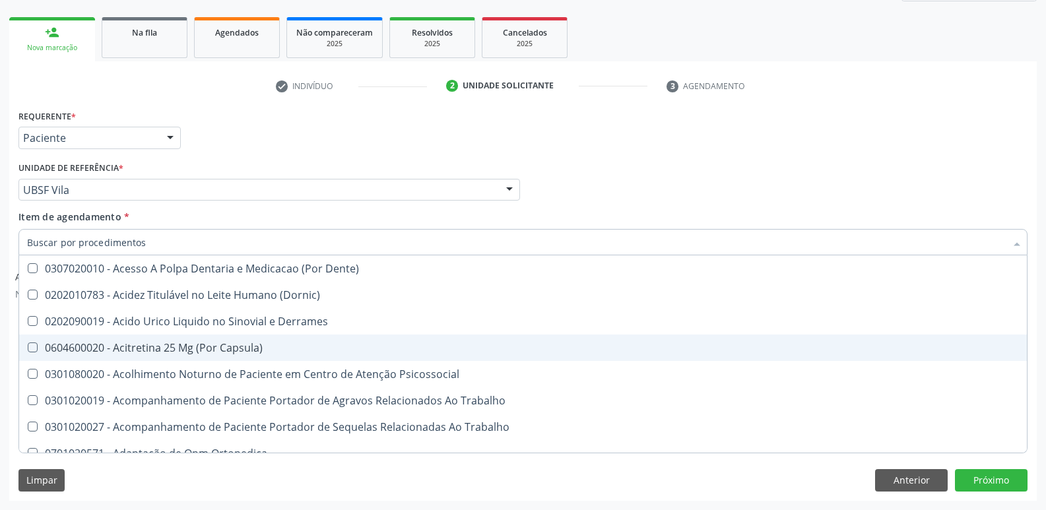
checkbox Dentais "false"
checkbox Grampo "false"
checkbox Parafusos\) "false"
checkbox Joelho "false"
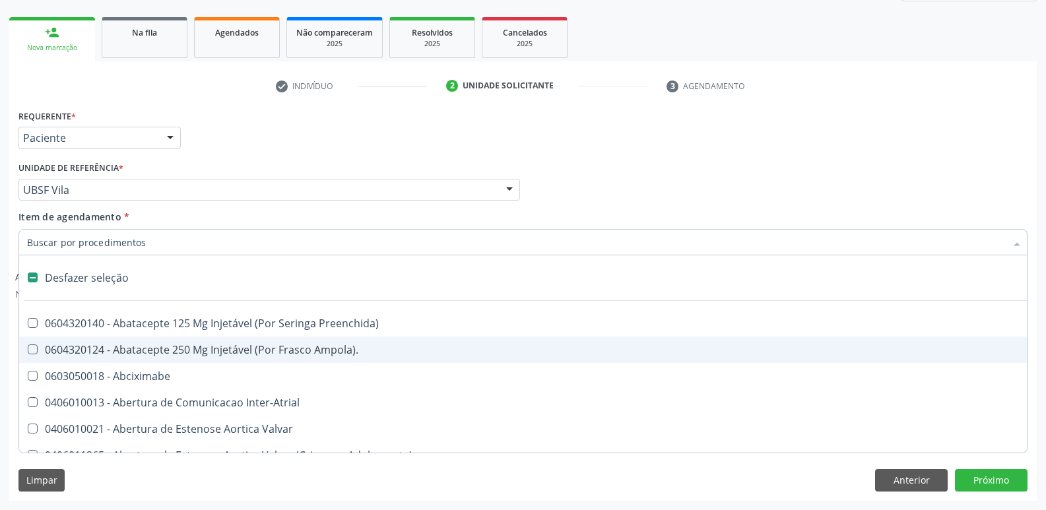
type input "g"
checkbox Urina "false"
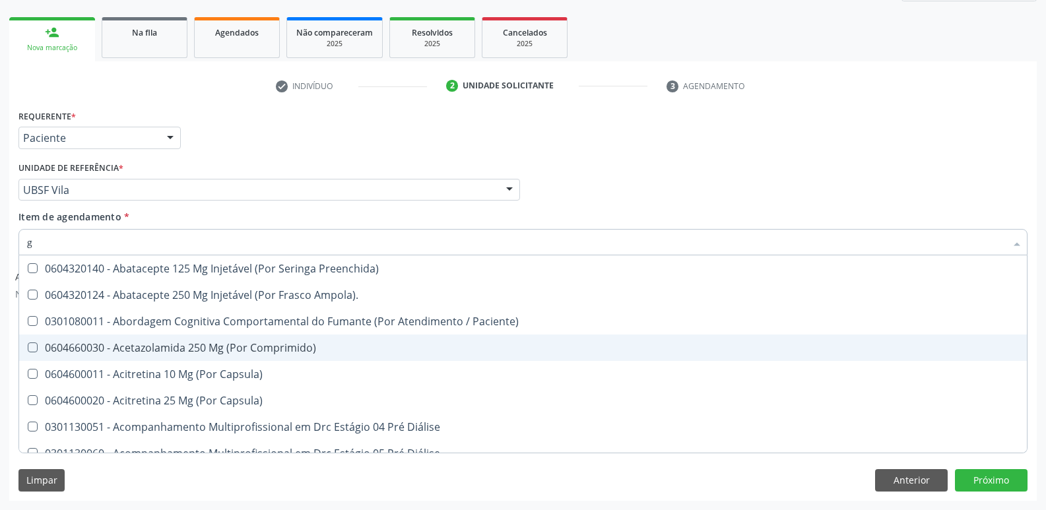
type input "gl"
checkbox Bucomaxilofacial "true"
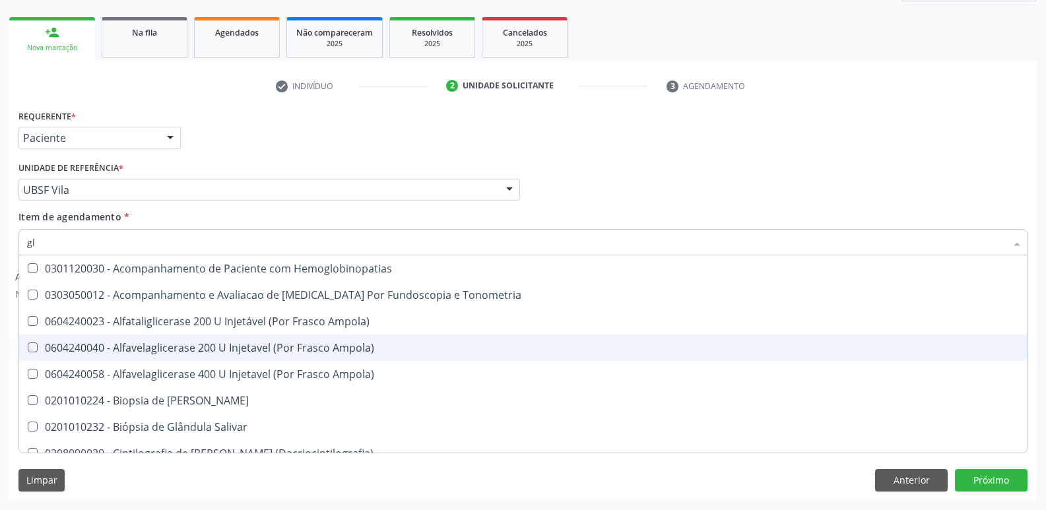
type input "gli"
checkbox Dosagens\) "true"
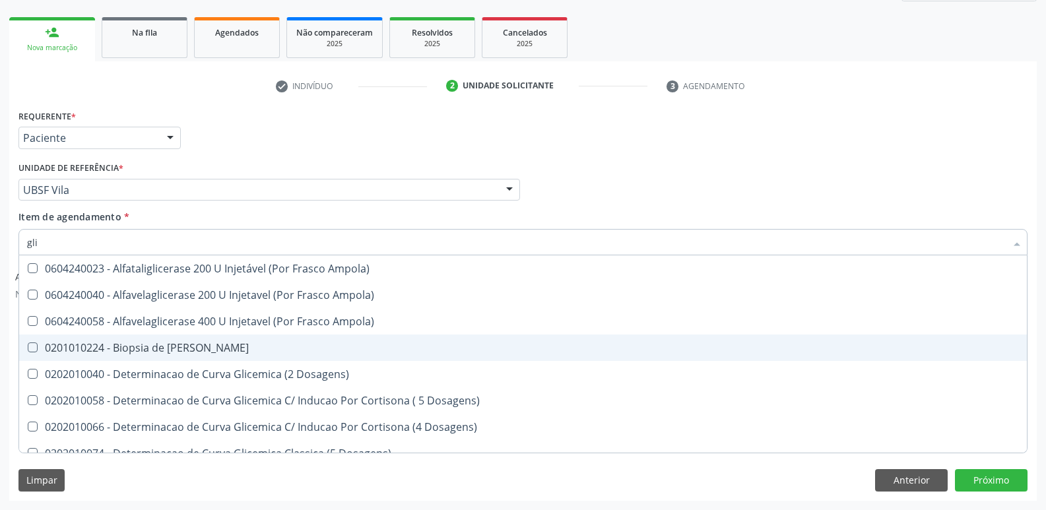
type input "glic"
checkbox Glicosilada "true"
checkbox Triglicerideos "false"
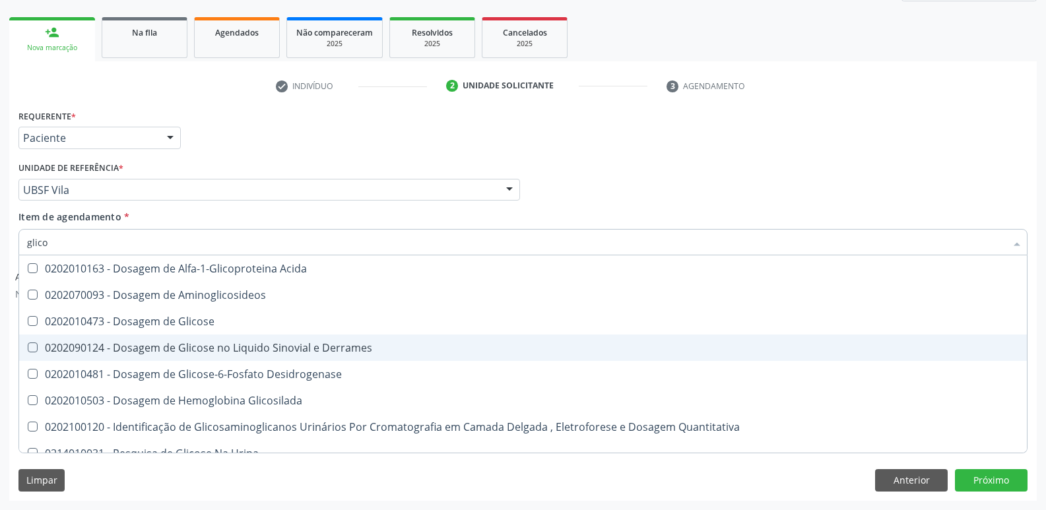
type input "glicos"
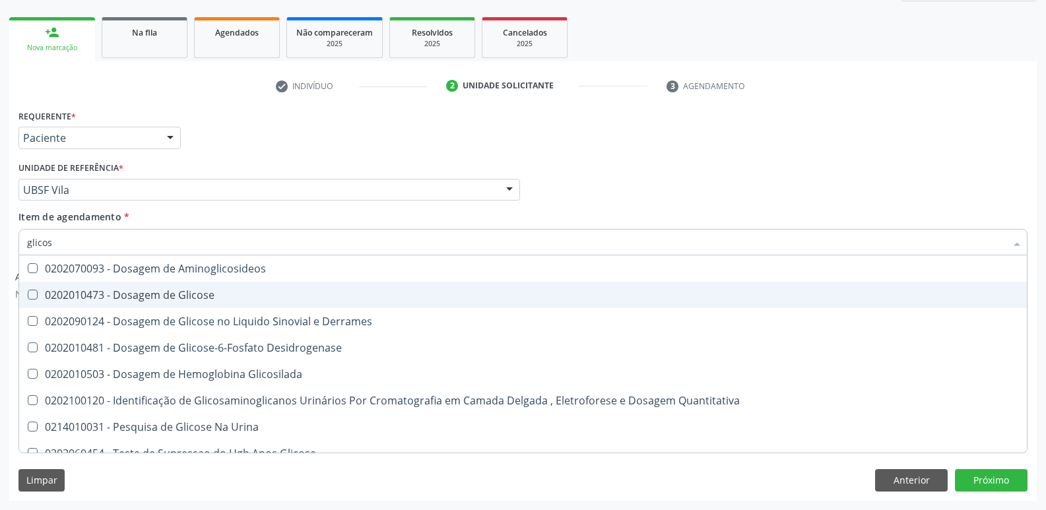
click at [179, 300] on div "0202010473 - Dosagem de Glicose" at bounding box center [523, 295] width 992 height 11
checkbox Glicose "true"
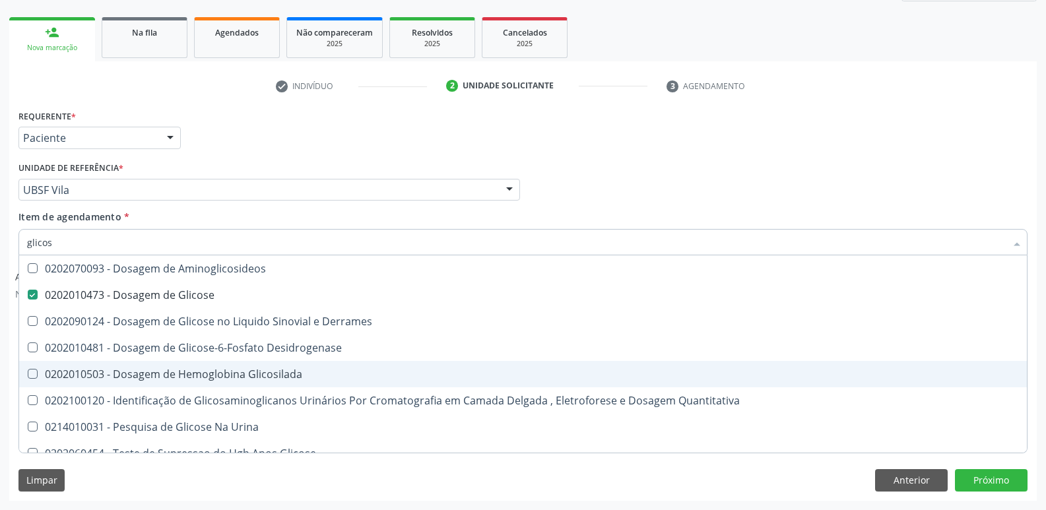
click at [181, 369] on div "0202010503 - Dosagem de Hemoglobina Glicosilada" at bounding box center [523, 374] width 992 height 11
checkbox Glicosilada "true"
type input "glico"
checkbox Glicose "false"
checkbox Derrames "true"
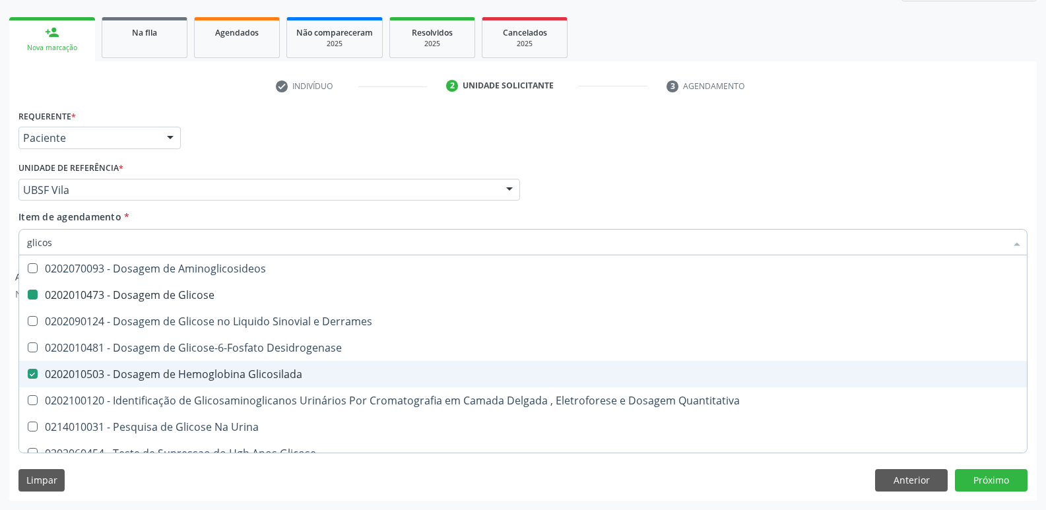
checkbox Glicosilada "false"
checkbox Quantitativa "true"
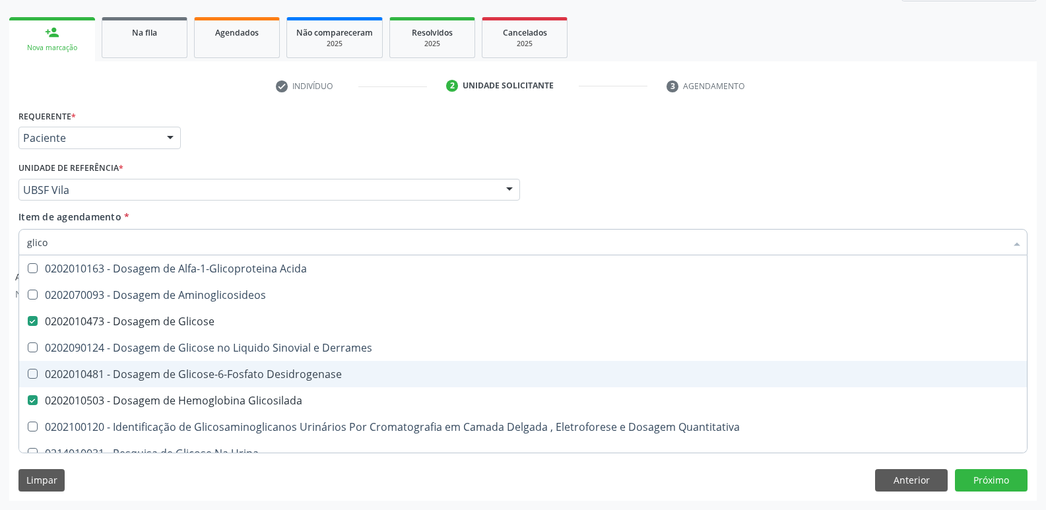
type input "glic"
checkbox Glicose "false"
checkbox Glicosilada "false"
type input "g"
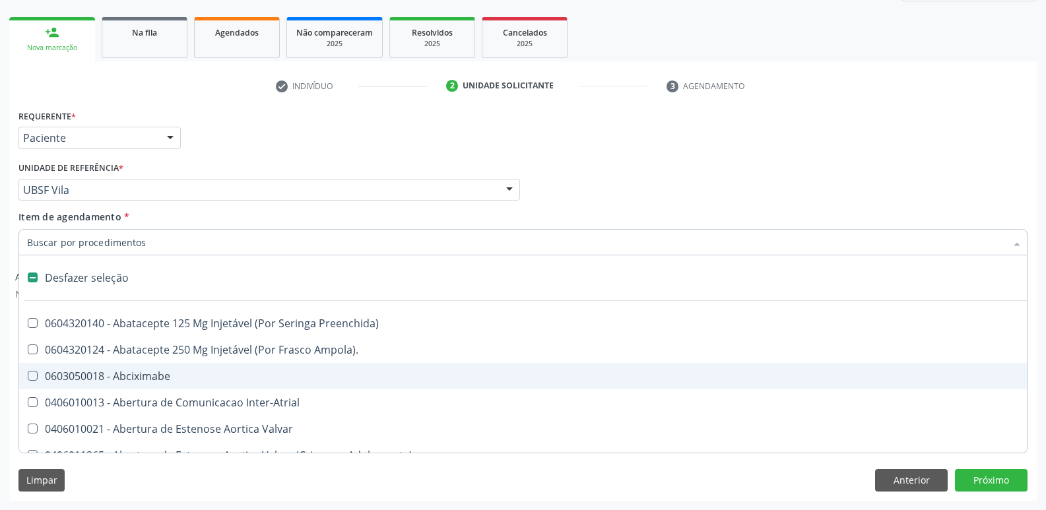
type input "h"
checkbox Urina "false"
checkbox Coronariano "true"
checkbox Lactente\) "true"
checkbox A "true"
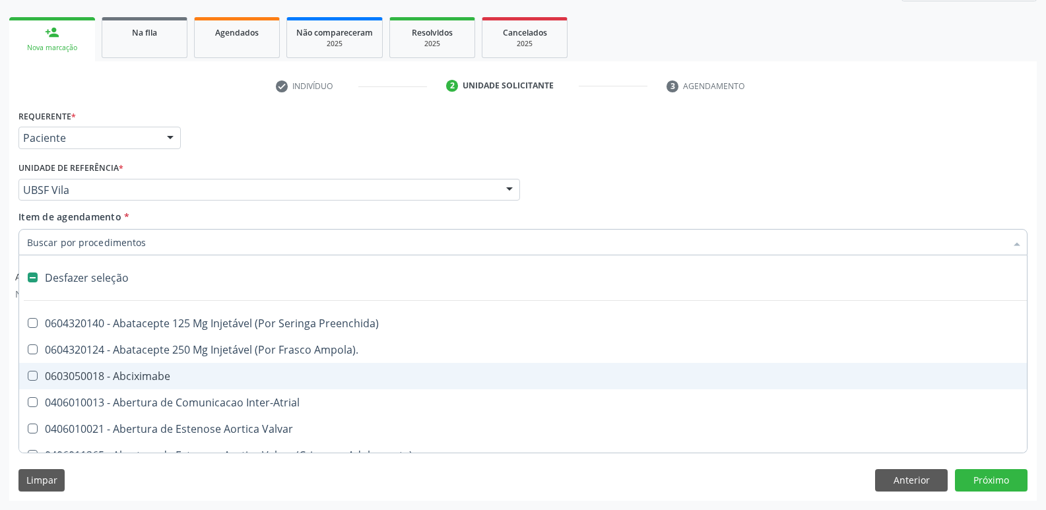
checkbox C "true"
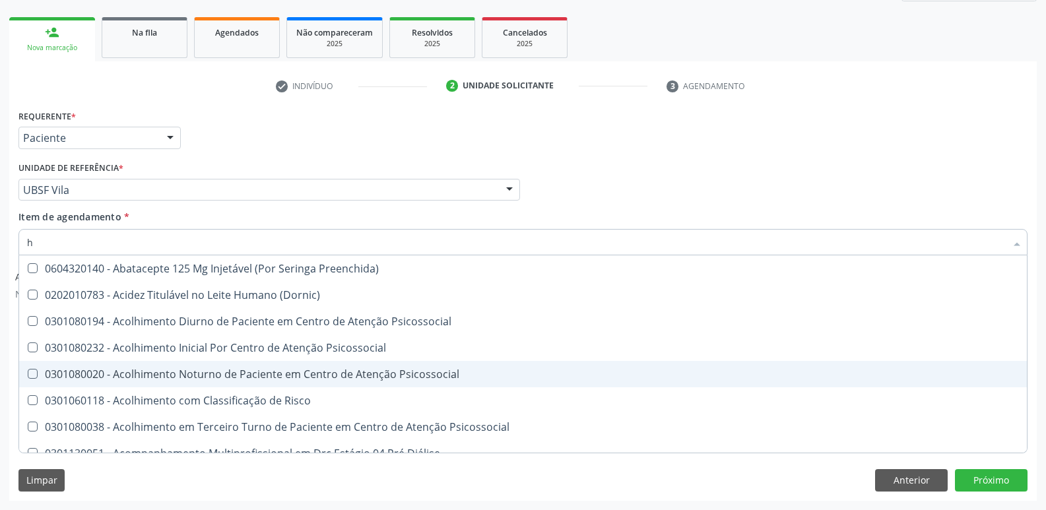
type input "he"
checkbox Genético "true"
checkbox D "false"
checkbox Hdl "false"
checkbox Glicosilada "false"
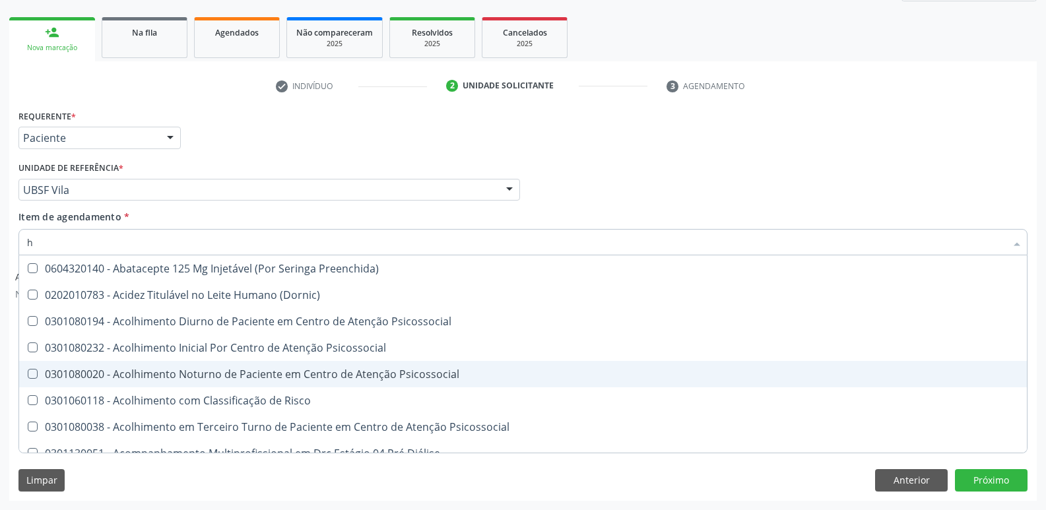
checkbox \(Tsh\) "false"
type input "hem"
checkbox Órgãos "true"
checkbox Genético "false"
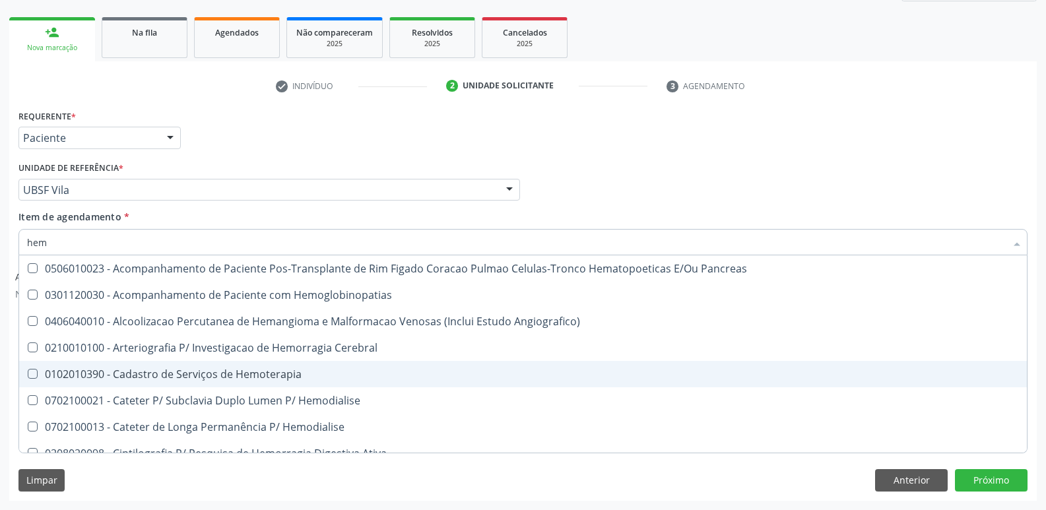
type input "hemo"
checkbox Fase "true"
checkbox Glicosilada "false"
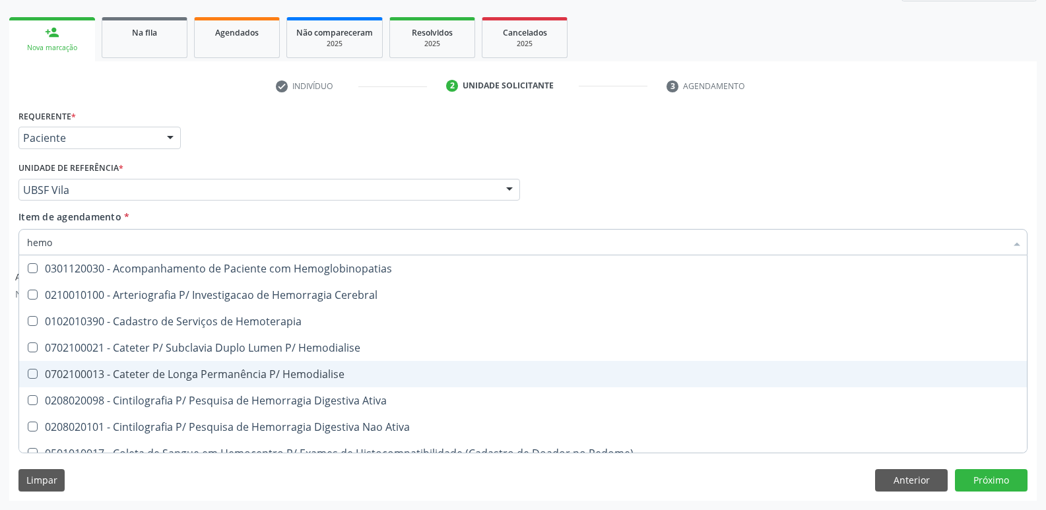
type input "hemog"
checkbox \(Confirmatorio\) "true"
type input "hemogr"
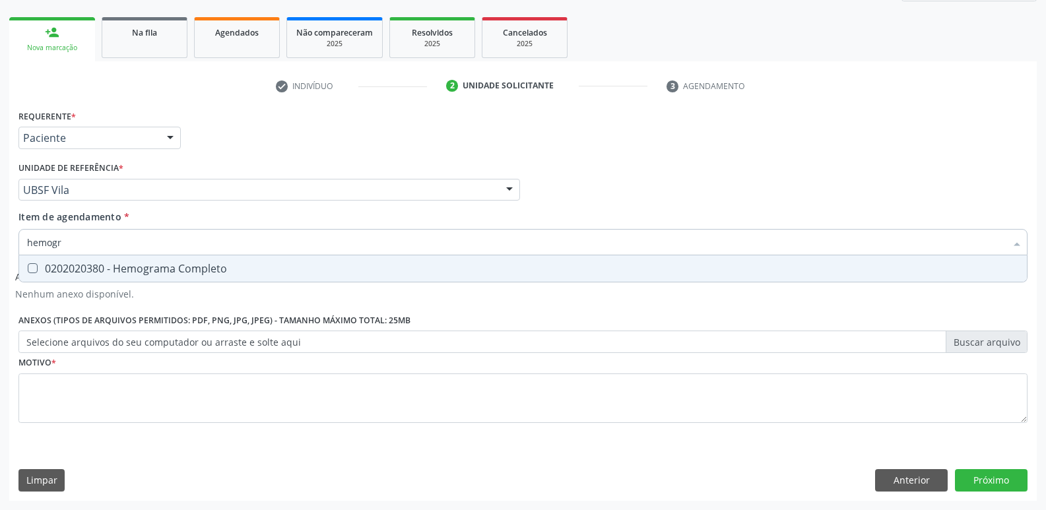
click at [212, 270] on div "0202020380 - Hemograma Completo" at bounding box center [523, 268] width 992 height 11
click at [212, 270] on div "0202040143 - Pesquisa de Sangue Oculto Nas Fezes" at bounding box center [523, 268] width 992 height 11
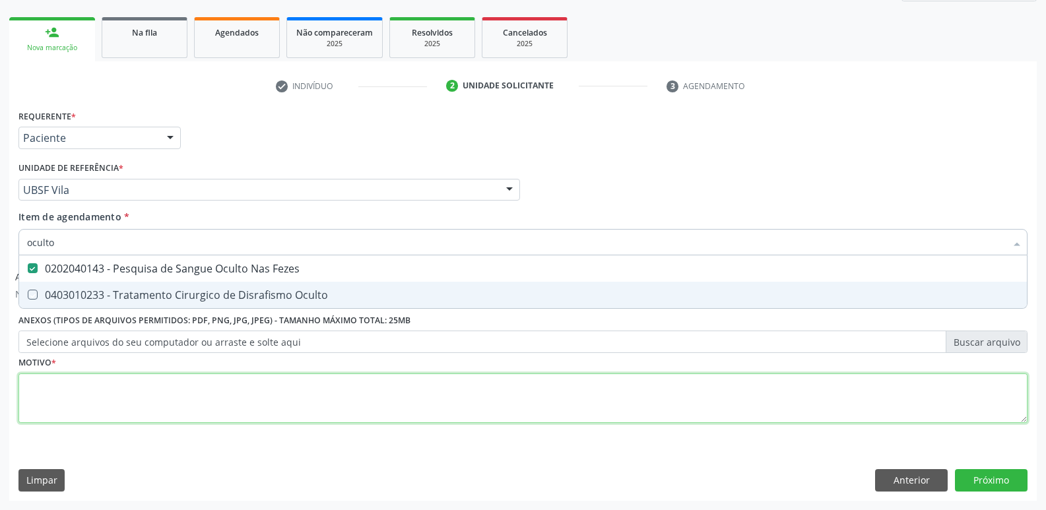
click at [92, 411] on div "Requerente * Paciente Profissional de Saúde Paciente Nenhum resultado encontrad…" at bounding box center [522, 273] width 1009 height 335
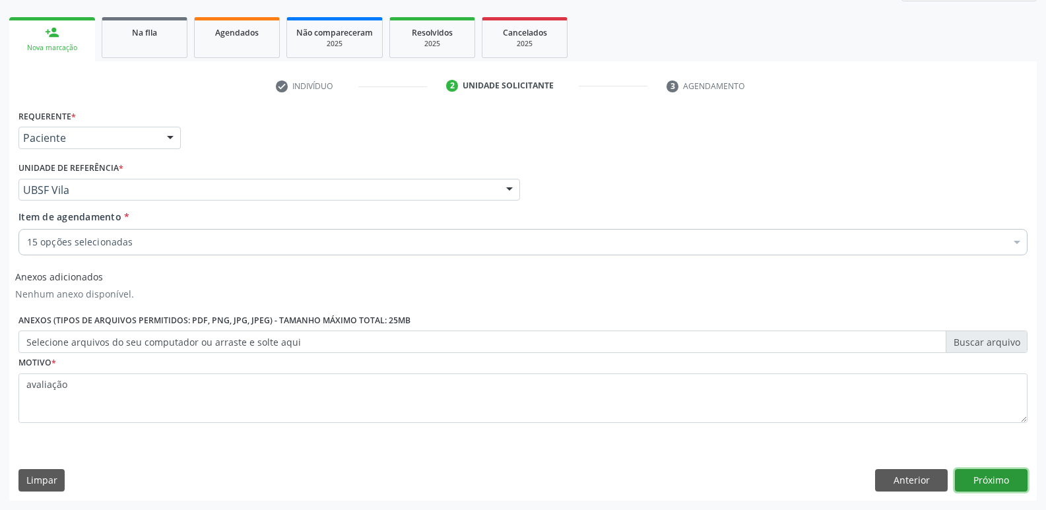
click at [973, 482] on button "Próximo" at bounding box center [991, 480] width 73 height 22
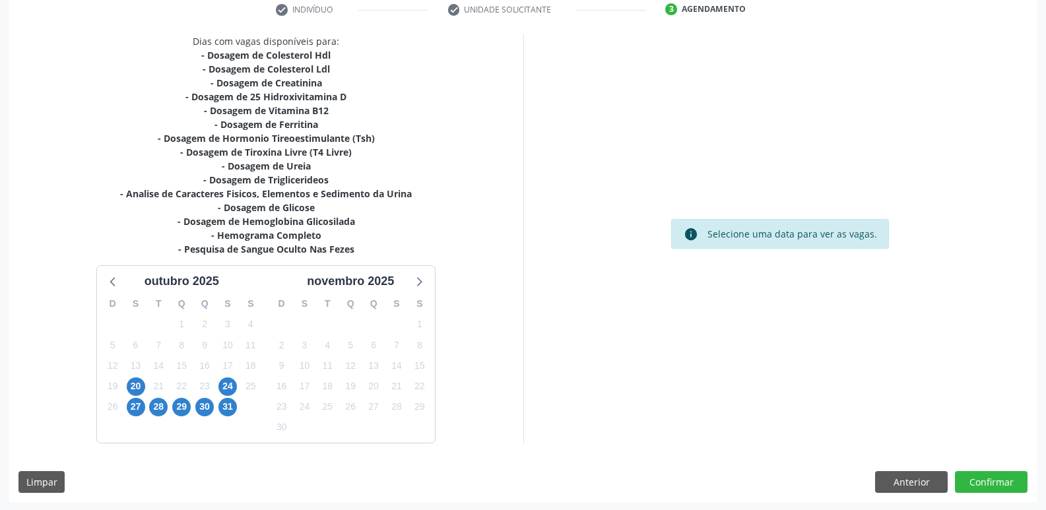
scroll to position [258, 0]
click at [229, 382] on span "24" at bounding box center [227, 385] width 18 height 18
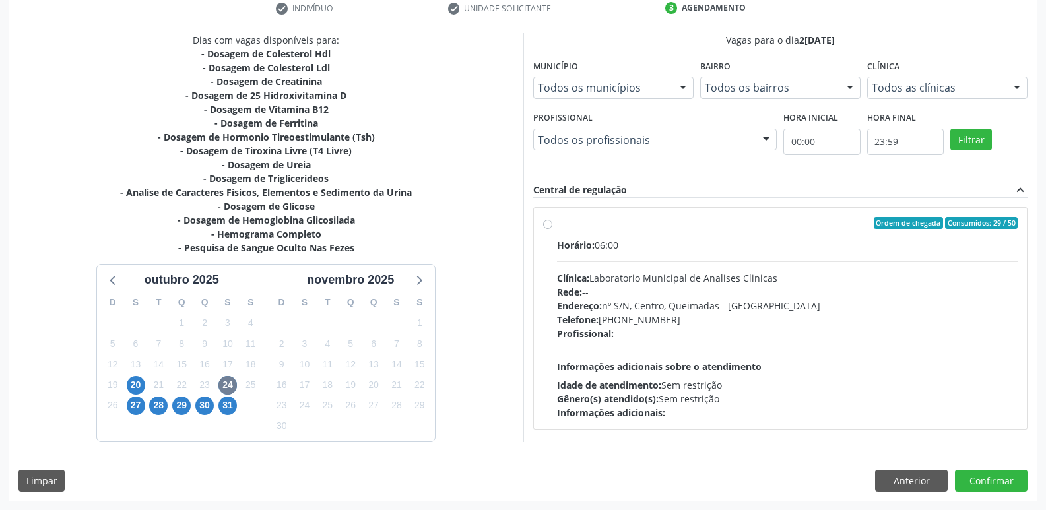
click at [844, 328] on div "Profissional: --" at bounding box center [787, 334] width 461 height 14
click at [552, 229] on input "Ordem de chegada Consumidos: 29 / 50 Horário: 06:00 Clínica: Laboratorio Munici…" at bounding box center [547, 223] width 9 height 12
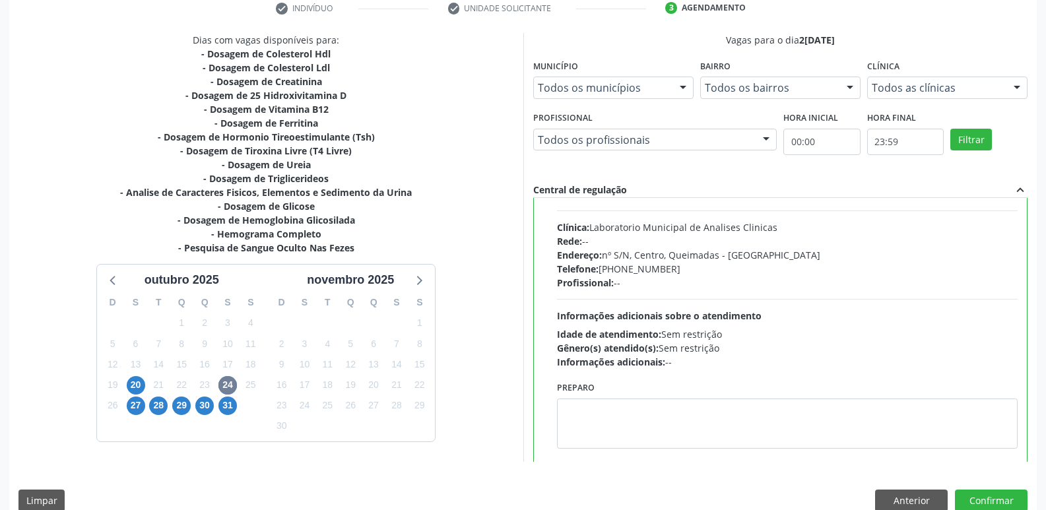
scroll to position [65, 0]
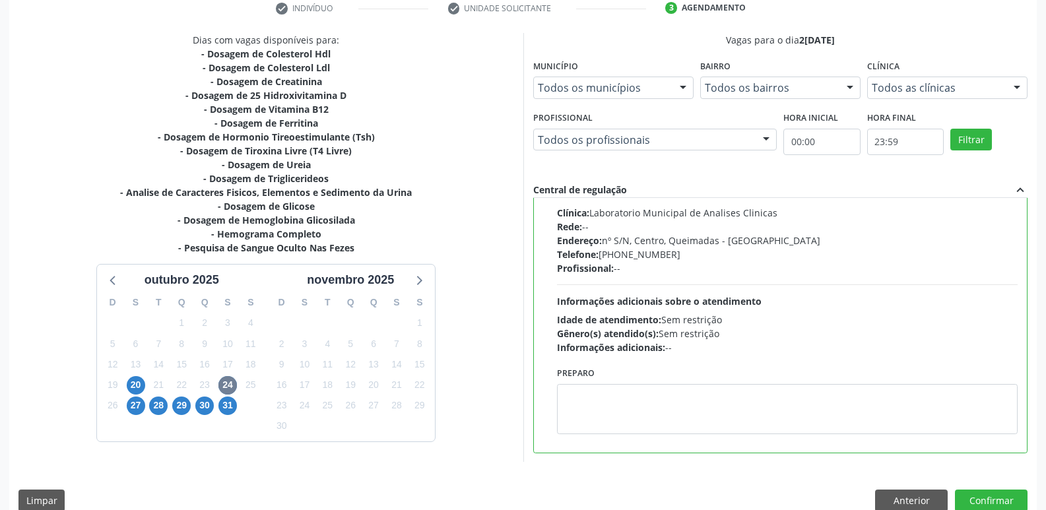
drag, startPoint x: 648, startPoint y: 439, endPoint x: 651, endPoint y: 414, distance: 24.6
click at [648, 425] on div "Preparo" at bounding box center [788, 404] width 468 height 80
click at [658, 398] on textarea at bounding box center [787, 409] width 461 height 50
click at [986, 506] on button "Confirmar" at bounding box center [991, 501] width 73 height 22
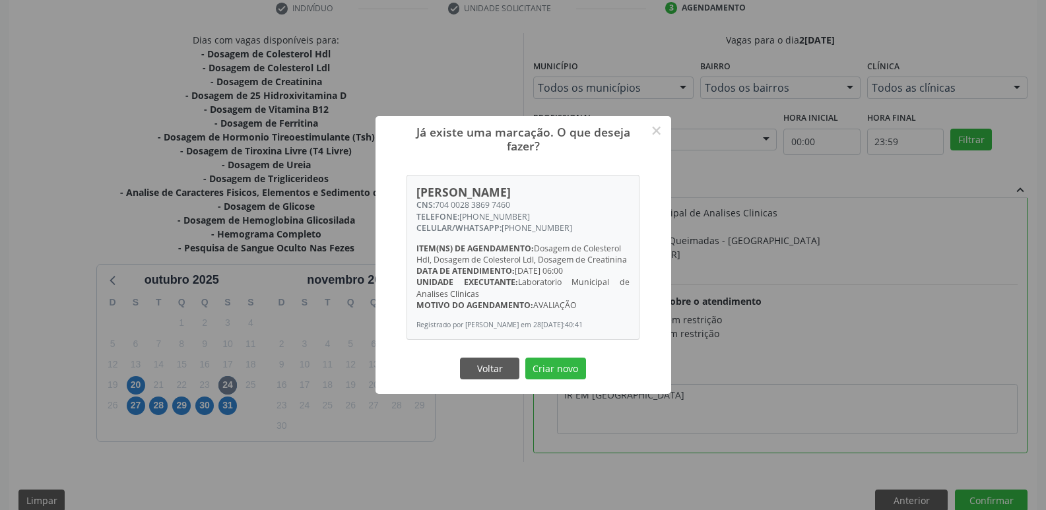
click at [571, 358] on div "Já existe uma marcação. O que deseja fazer? × [PERSON_NAME] CNS: 704 0028 3869 …" at bounding box center [523, 255] width 296 height 278
click at [571, 362] on button "Criar novo" at bounding box center [555, 369] width 61 height 22
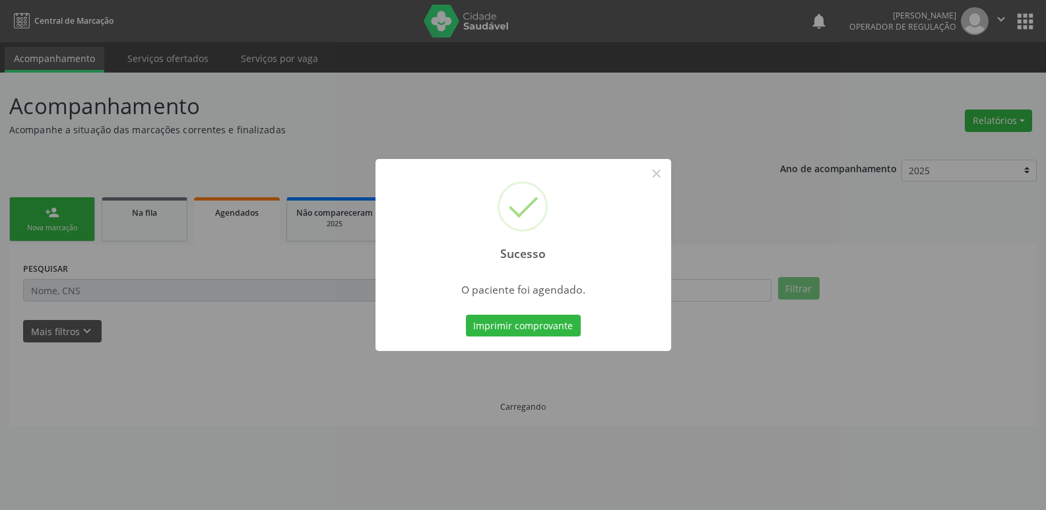
scroll to position [0, 0]
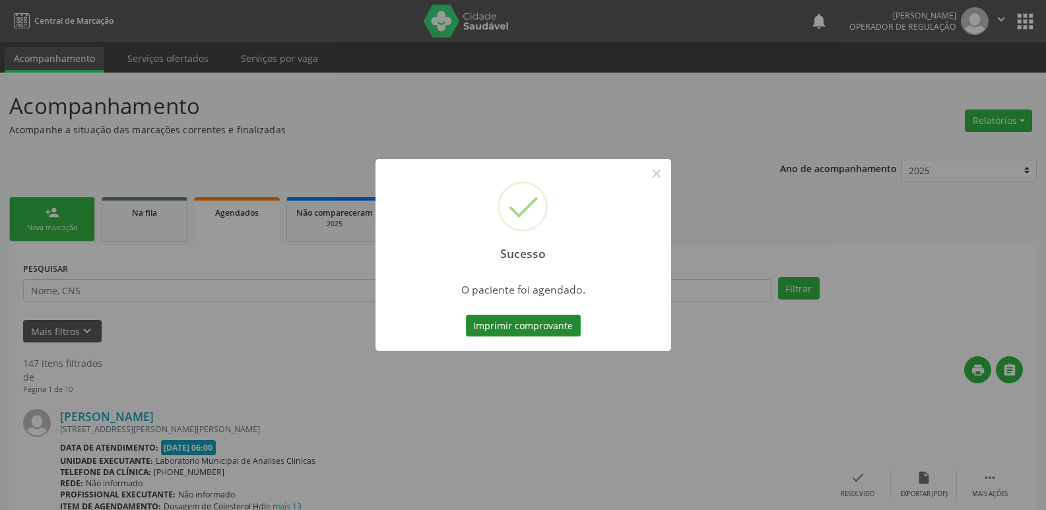
click at [540, 322] on button "Imprimir comprovante" at bounding box center [523, 326] width 115 height 22
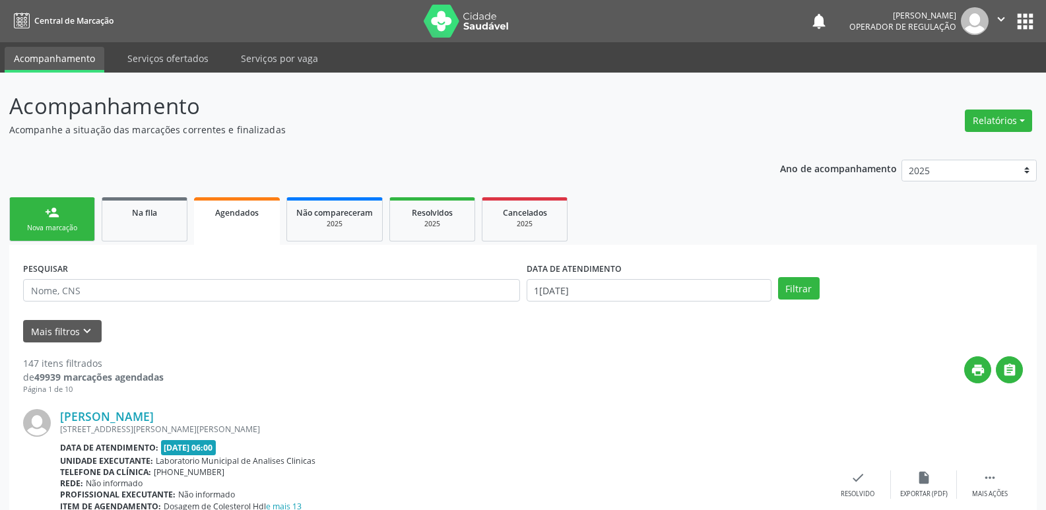
click at [48, 219] on div "person_add" at bounding box center [52, 212] width 15 height 15
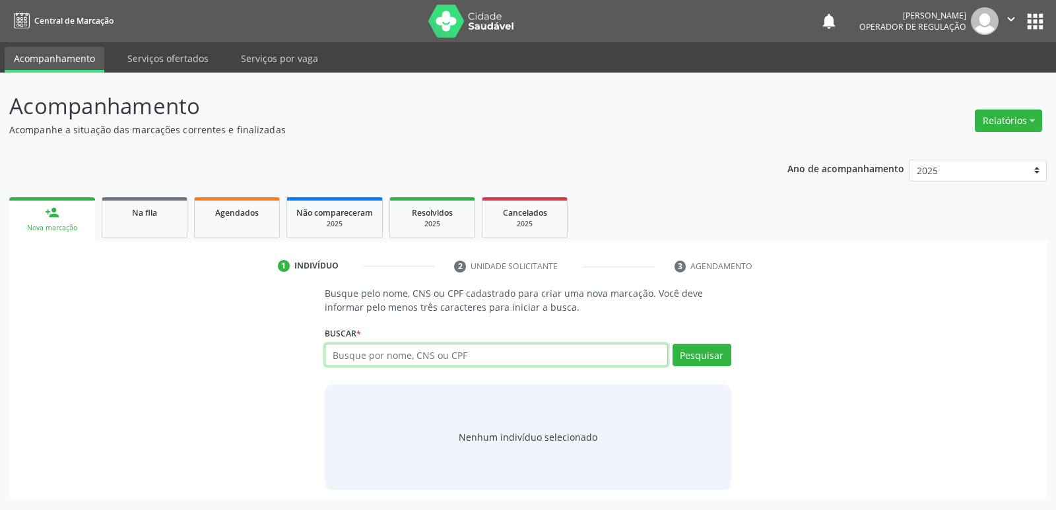
drag, startPoint x: 358, startPoint y: 350, endPoint x: 323, endPoint y: 346, distance: 35.1
click at [359, 350] on input "text" at bounding box center [496, 355] width 342 height 22
type input "704807031440742"
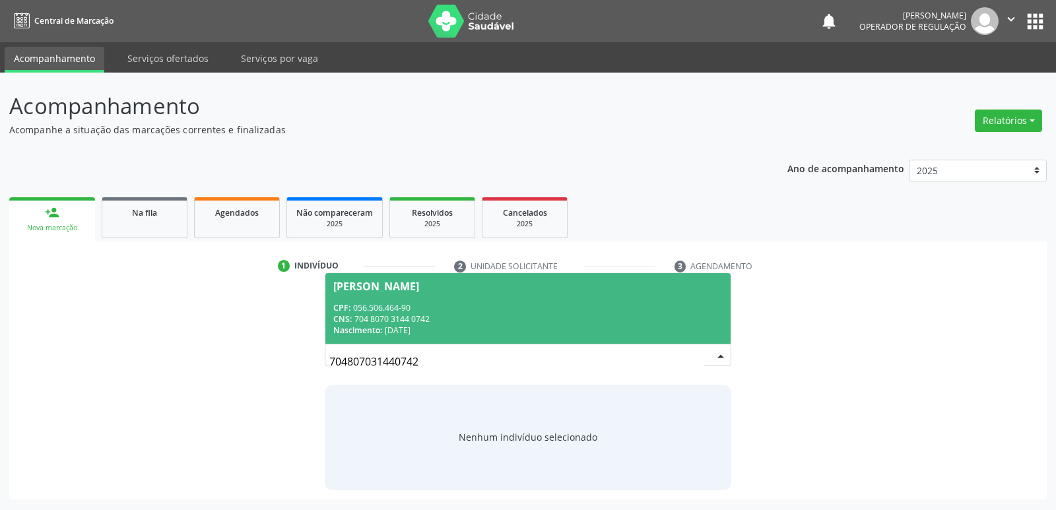
click at [464, 303] on div "CPF: 056.506.464-90" at bounding box center [527, 307] width 389 height 11
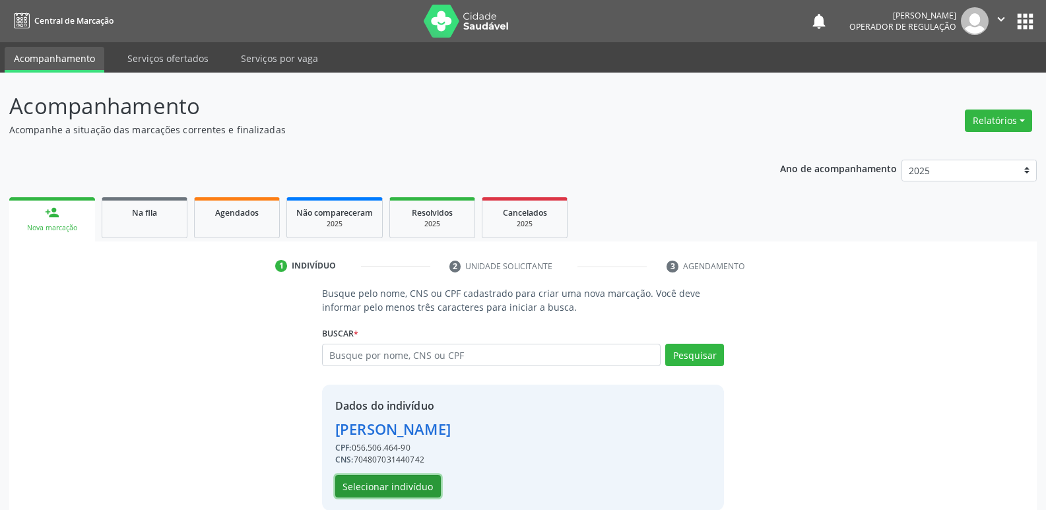
click at [393, 482] on button "Selecionar indivíduo" at bounding box center [388, 486] width 106 height 22
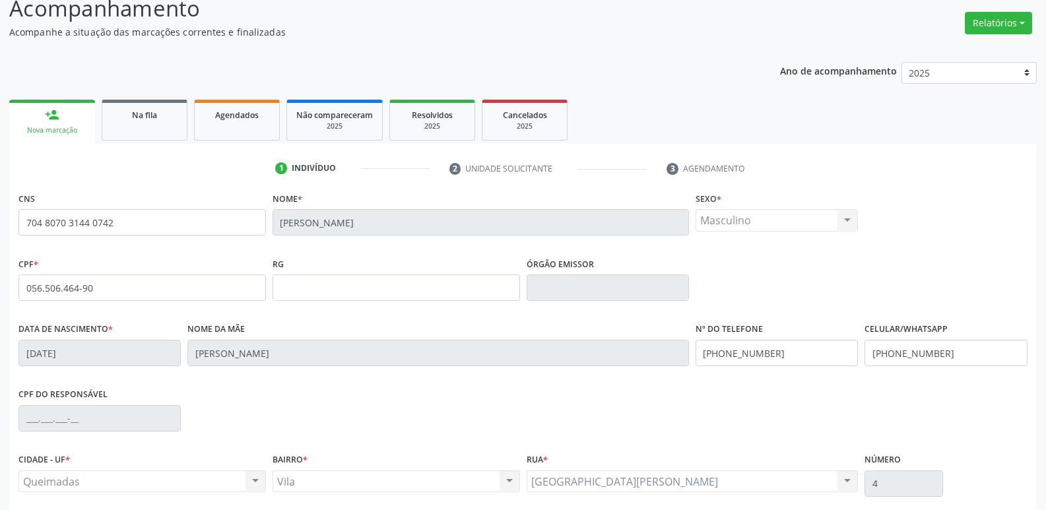
scroll to position [205, 0]
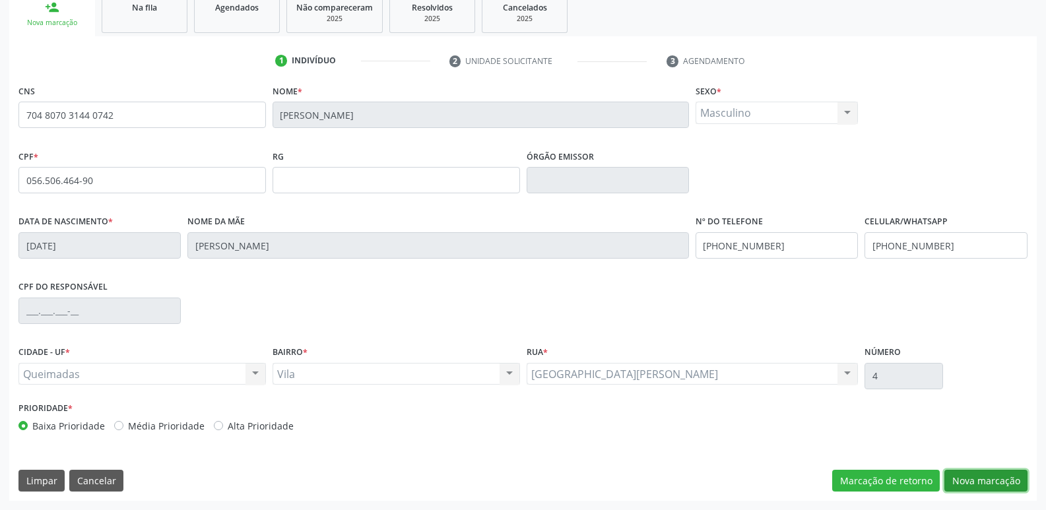
click at [969, 475] on button "Nova marcação" at bounding box center [985, 481] width 83 height 22
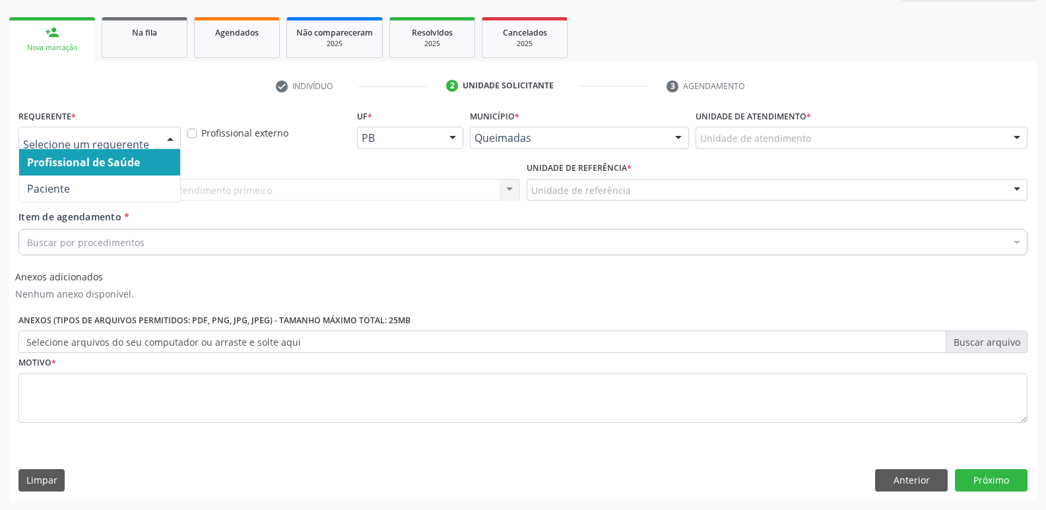
drag, startPoint x: 86, startPoint y: 130, endPoint x: 79, endPoint y: 191, distance: 61.8
click at [85, 139] on div at bounding box center [99, 138] width 162 height 22
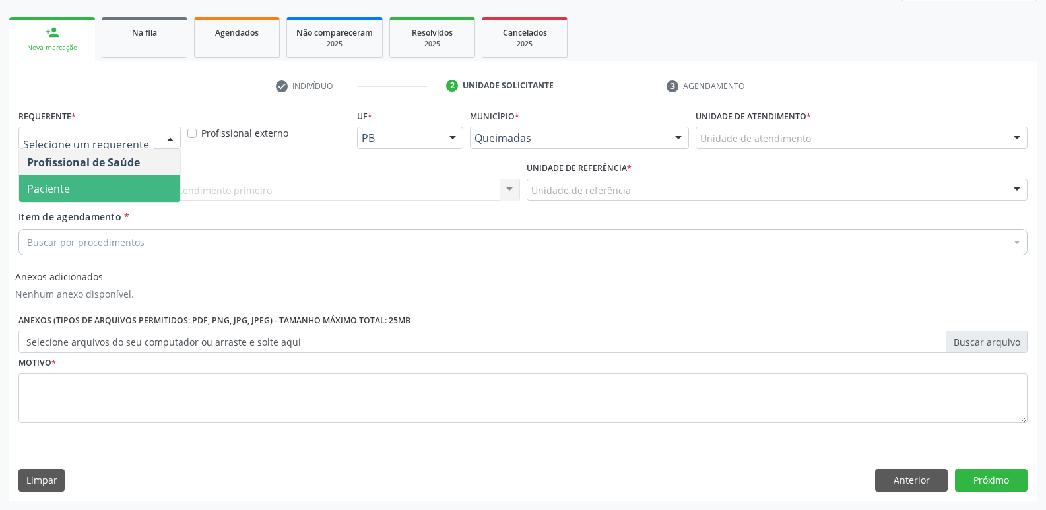
click at [77, 186] on span "Paciente" at bounding box center [99, 188] width 161 height 26
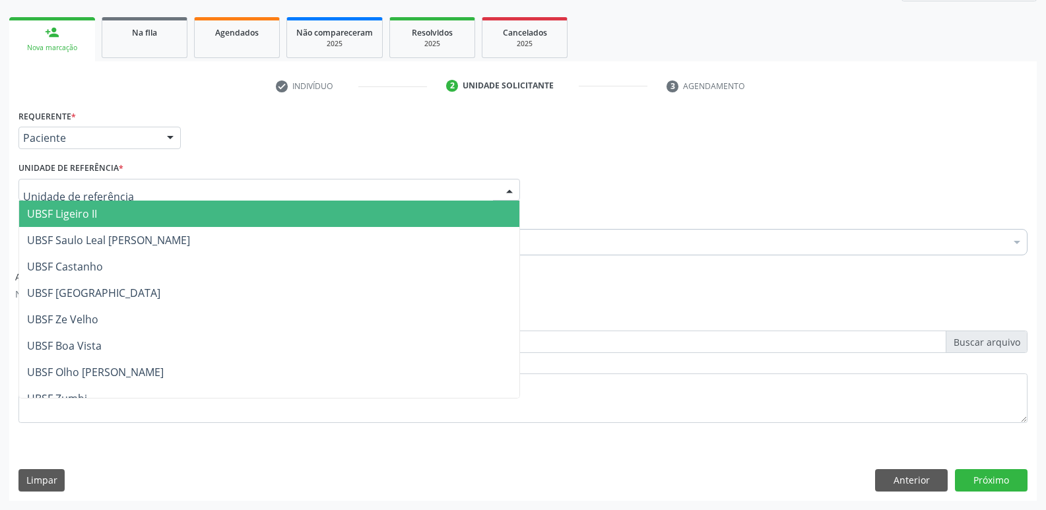
type input "V"
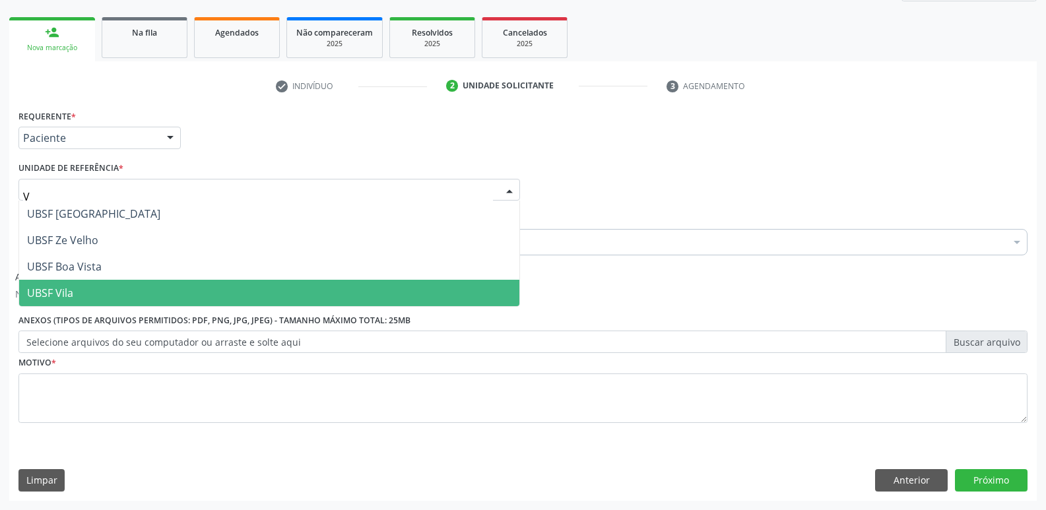
click at [79, 305] on span "UBSF Vila" at bounding box center [269, 293] width 500 height 26
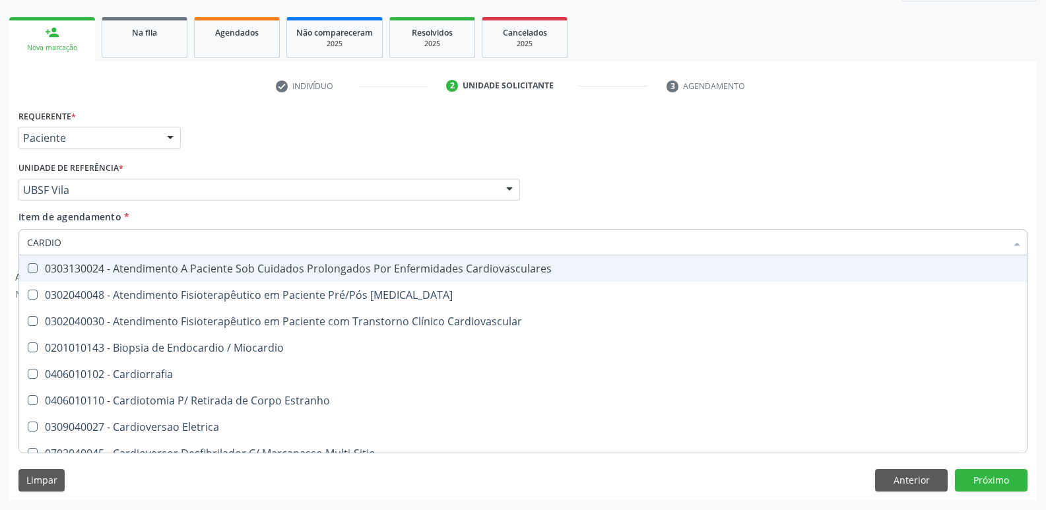
type input "CARDIOL"
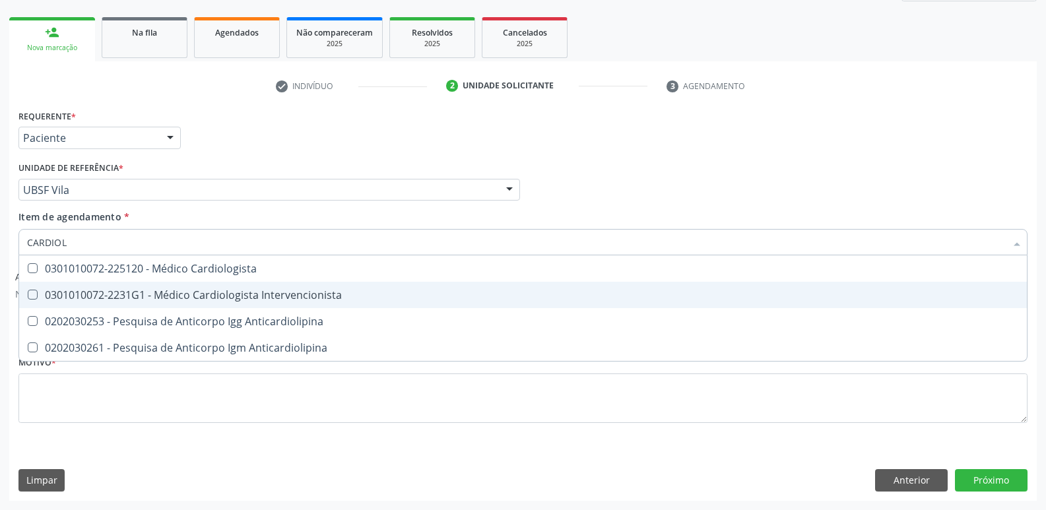
click at [186, 290] on div "0301010072-2231G1 - Médico Cardiologista Intervencionista" at bounding box center [523, 295] width 992 height 11
checkbox Intervencionista "true"
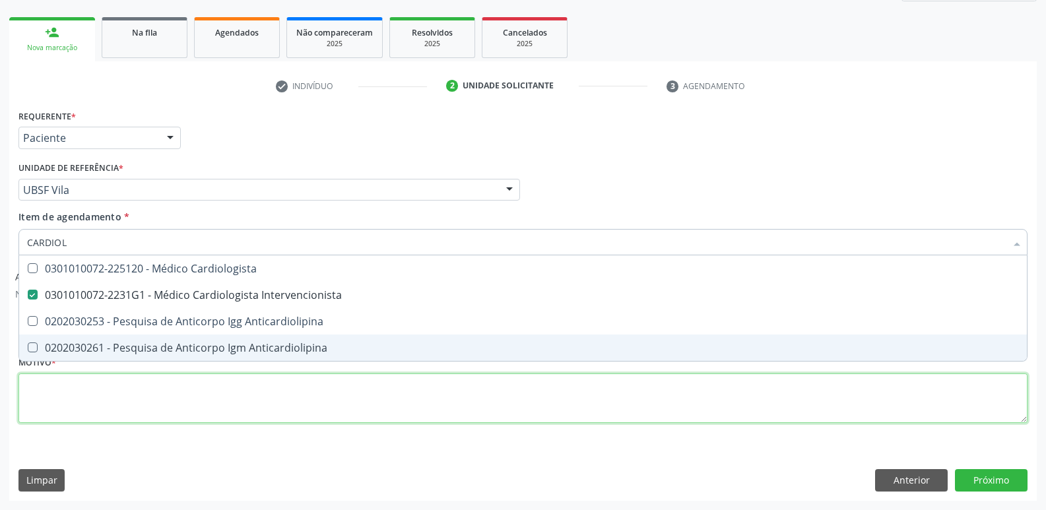
click at [137, 419] on div "Requerente * Paciente Profissional de Saúde Paciente Nenhum resultado encontrad…" at bounding box center [522, 273] width 1009 height 335
paste textarea "A"
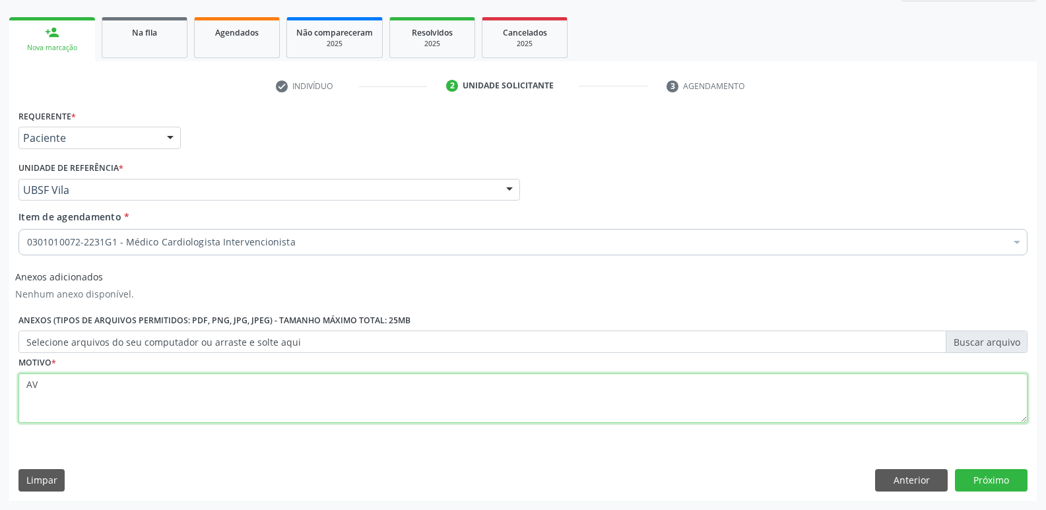
type textarea "A"
type textarea "RETORNO"
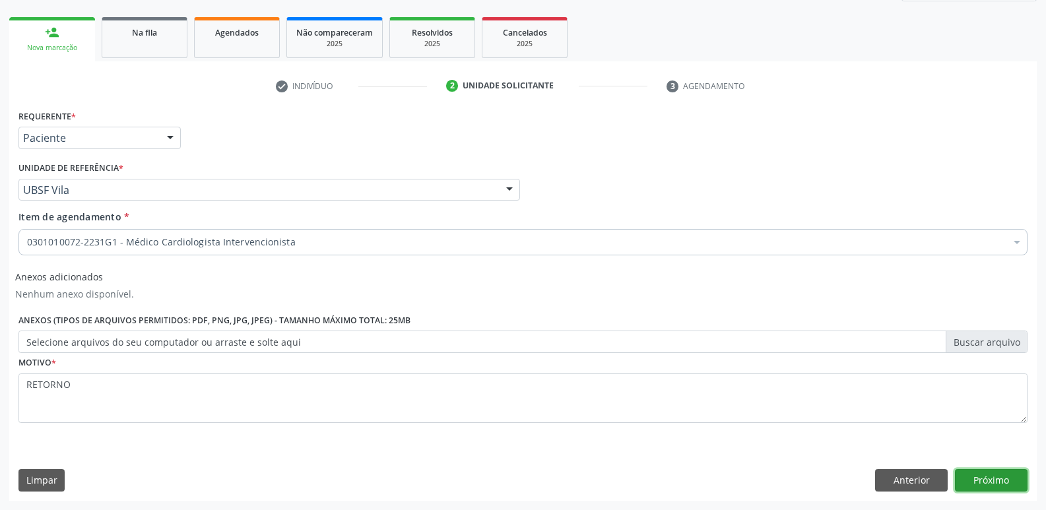
click at [992, 478] on button "Próximo" at bounding box center [991, 480] width 73 height 22
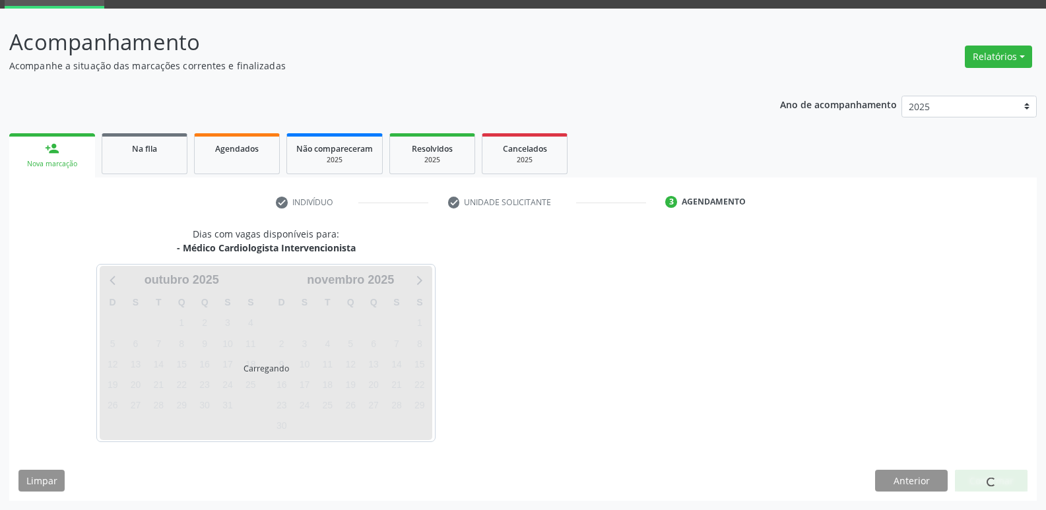
scroll to position [64, 0]
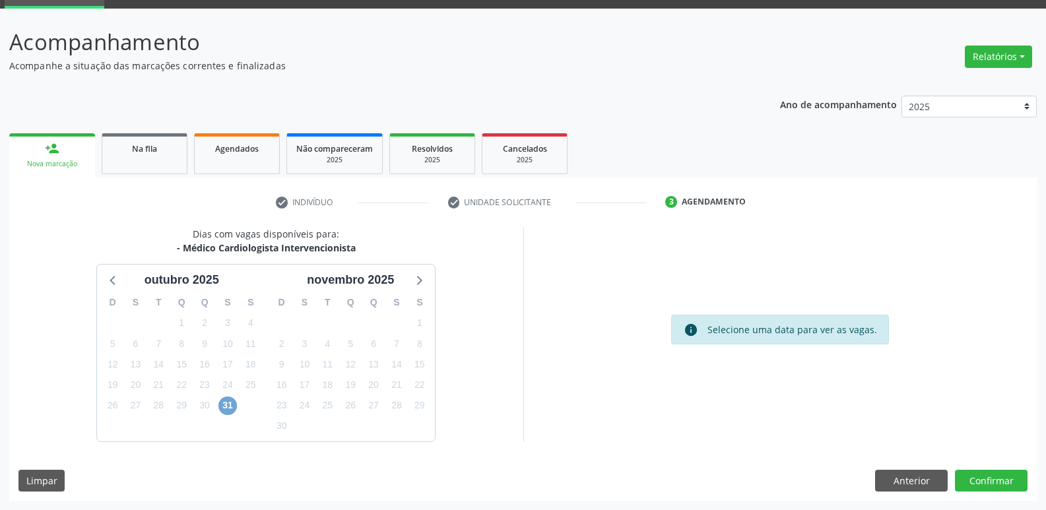
click at [222, 405] on span "31" at bounding box center [227, 406] width 18 height 18
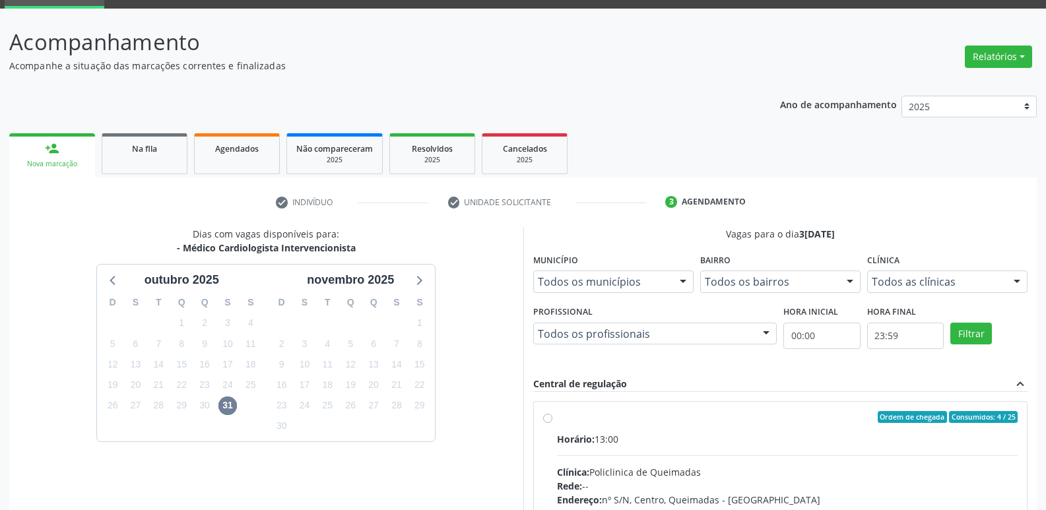
drag, startPoint x: 757, startPoint y: 443, endPoint x: 791, endPoint y: 397, distance: 57.5
click at [758, 443] on div "Horário: 13:00" at bounding box center [787, 439] width 461 height 14
click at [552, 423] on input "Ordem de chegada Consumidos: 4 / 25 Horário: 13:00 Clínica: Policlinica de Quei…" at bounding box center [547, 417] width 9 height 12
radio input "true"
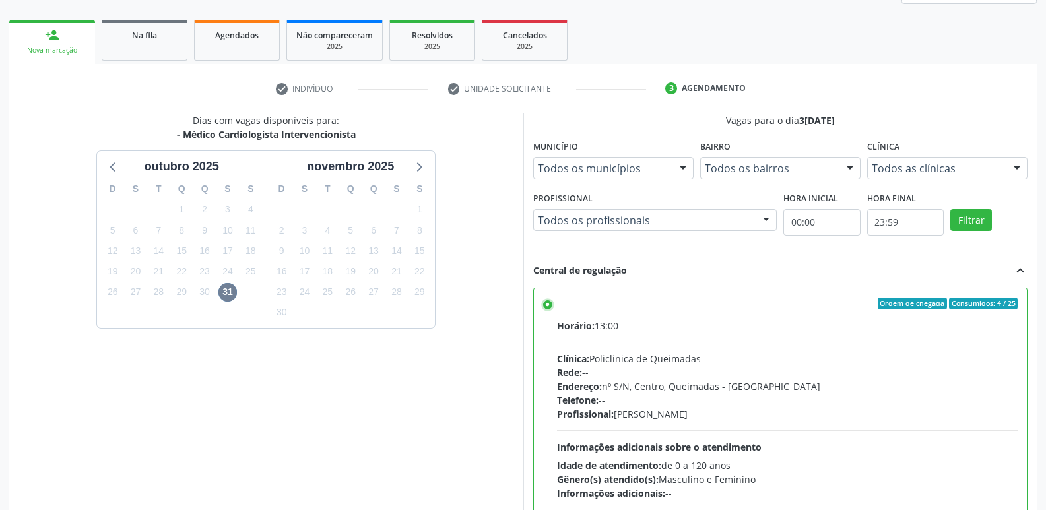
scroll to position [278, 0]
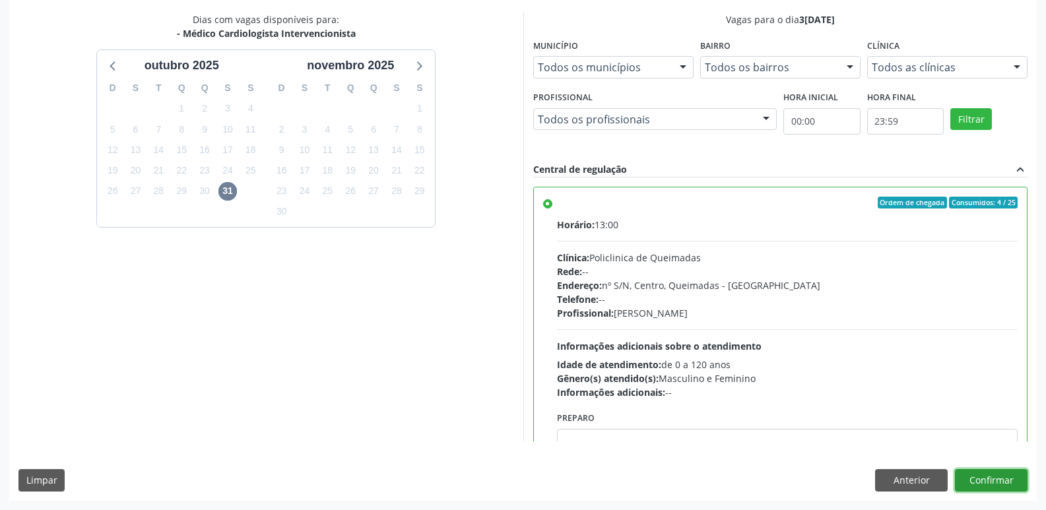
click at [994, 478] on button "Confirmar" at bounding box center [991, 480] width 73 height 22
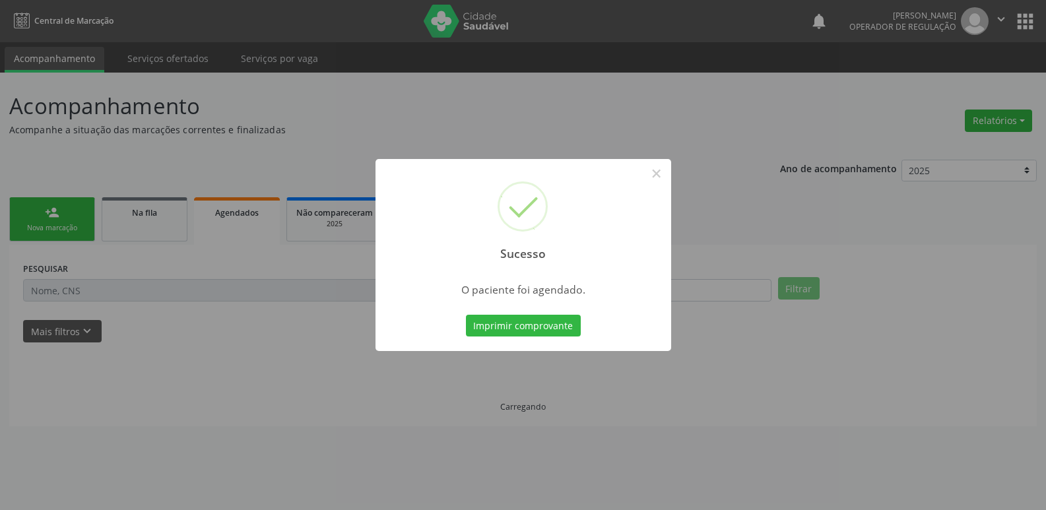
scroll to position [0, 0]
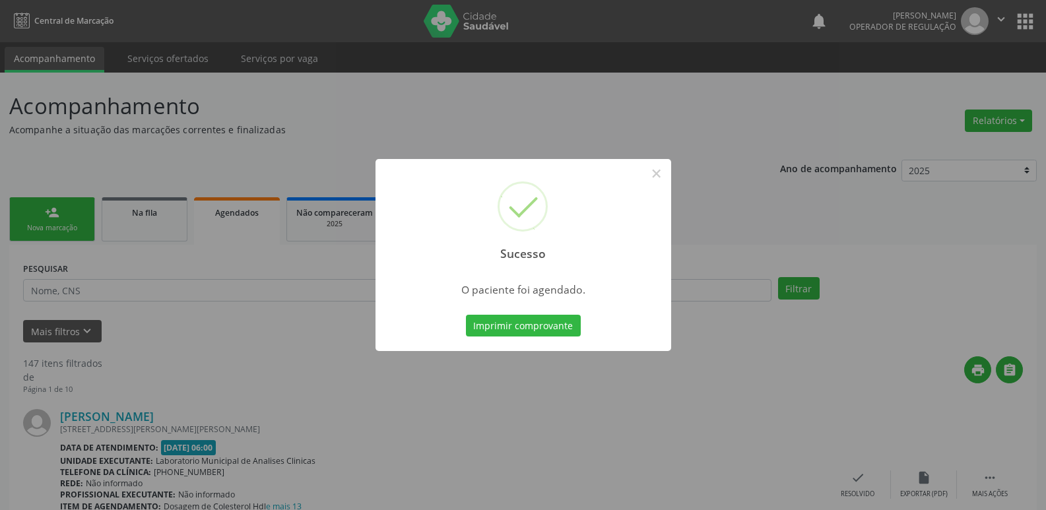
click at [466, 315] on button "Imprimir comprovante" at bounding box center [523, 326] width 115 height 22
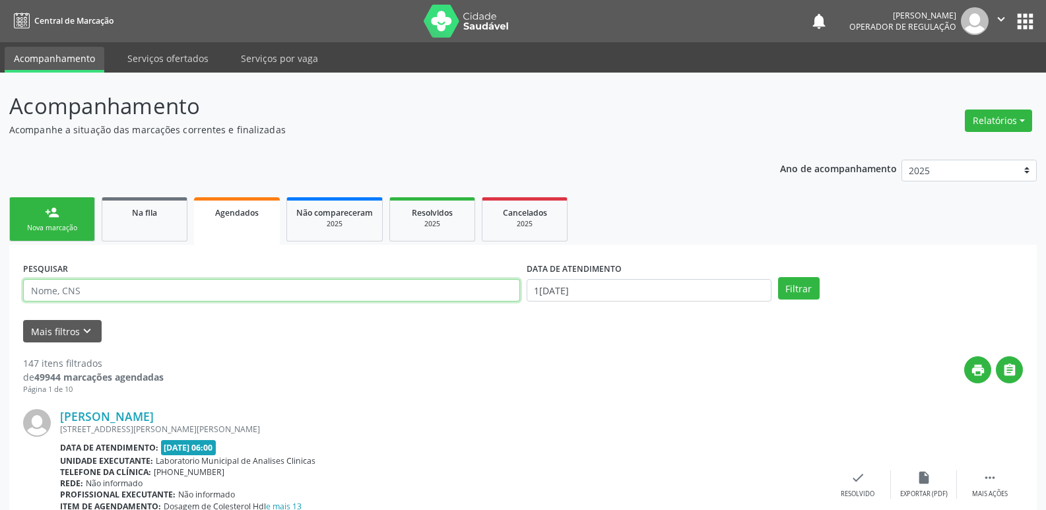
click at [167, 284] on input "text" at bounding box center [271, 290] width 497 height 22
type input "LIDUINA"
click at [644, 276] on div "DATA DE ATENDIMENTO" at bounding box center [648, 269] width 245 height 20
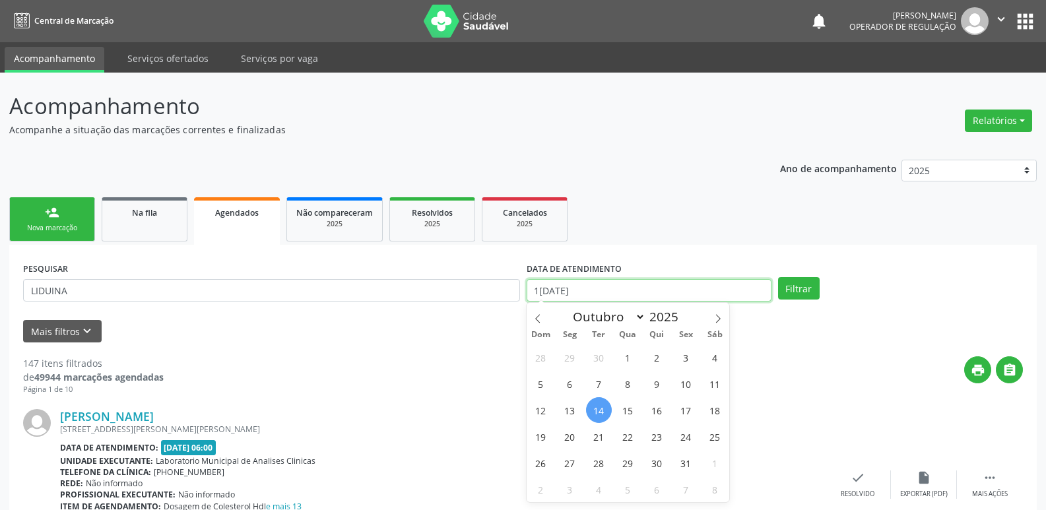
click at [631, 298] on input "14[DATE]" at bounding box center [648, 290] width 245 height 22
click at [778, 277] on button "Filtrar" at bounding box center [799, 288] width 42 height 22
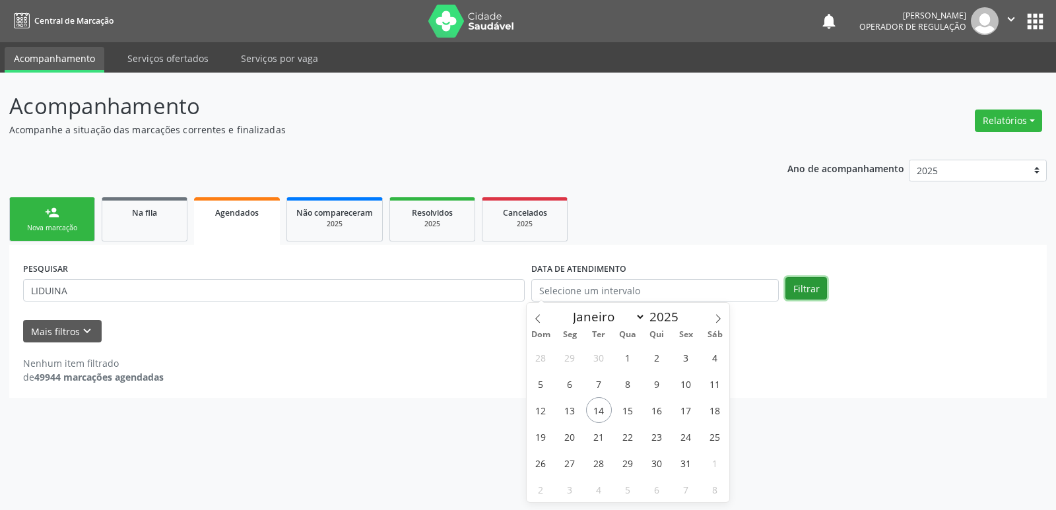
click at [806, 285] on button "Filtrar" at bounding box center [806, 288] width 42 height 22
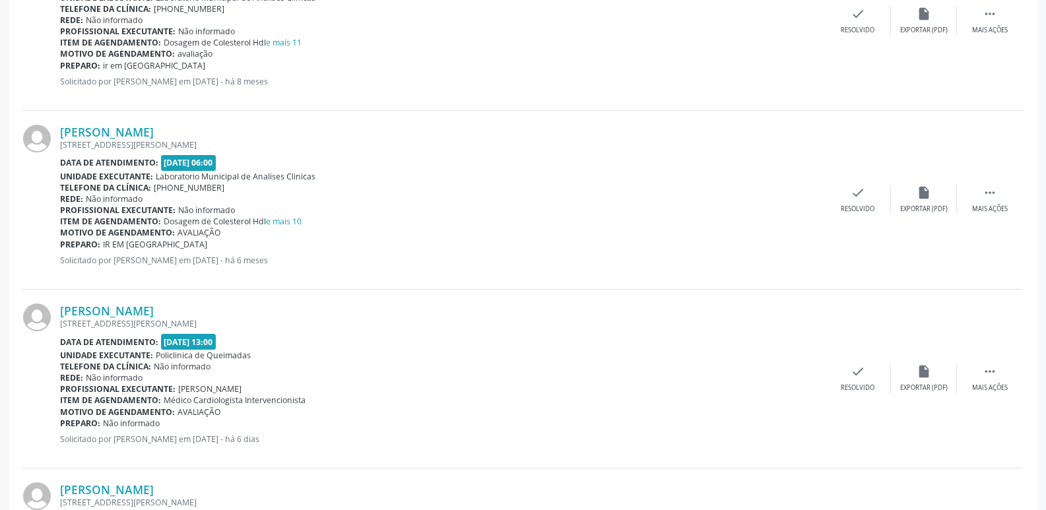
scroll to position [1875, 0]
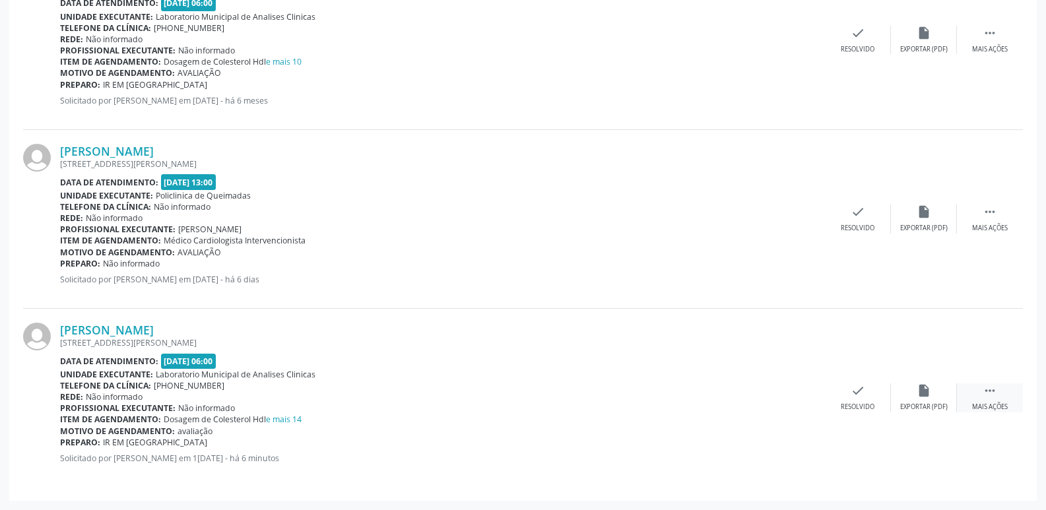
click at [994, 405] on div "Mais ações" at bounding box center [990, 406] width 36 height 9
click at [722, 397] on icon "print" at bounding box center [725, 390] width 15 height 15
